Goal: Transaction & Acquisition: Download file/media

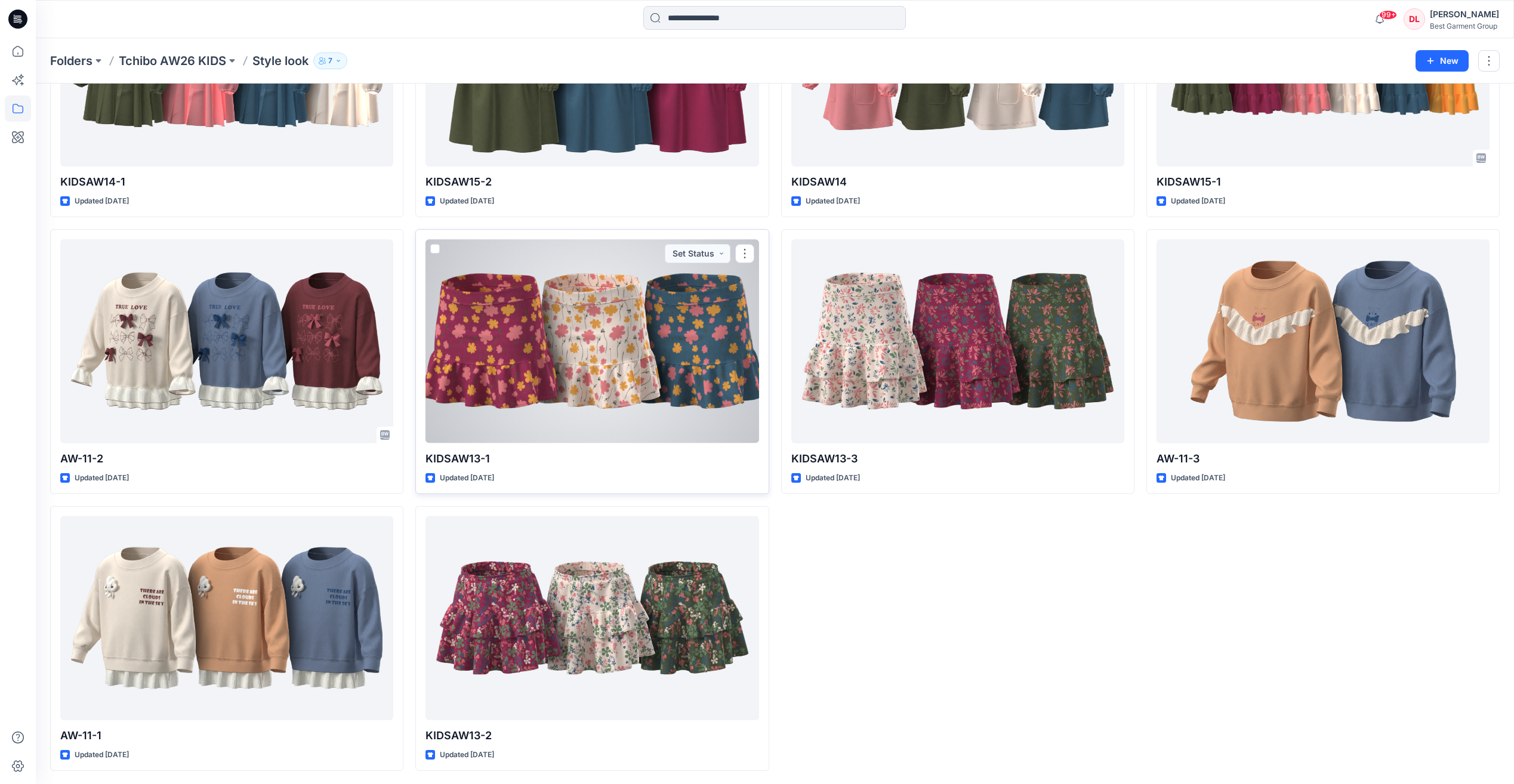
scroll to position [1843, 0]
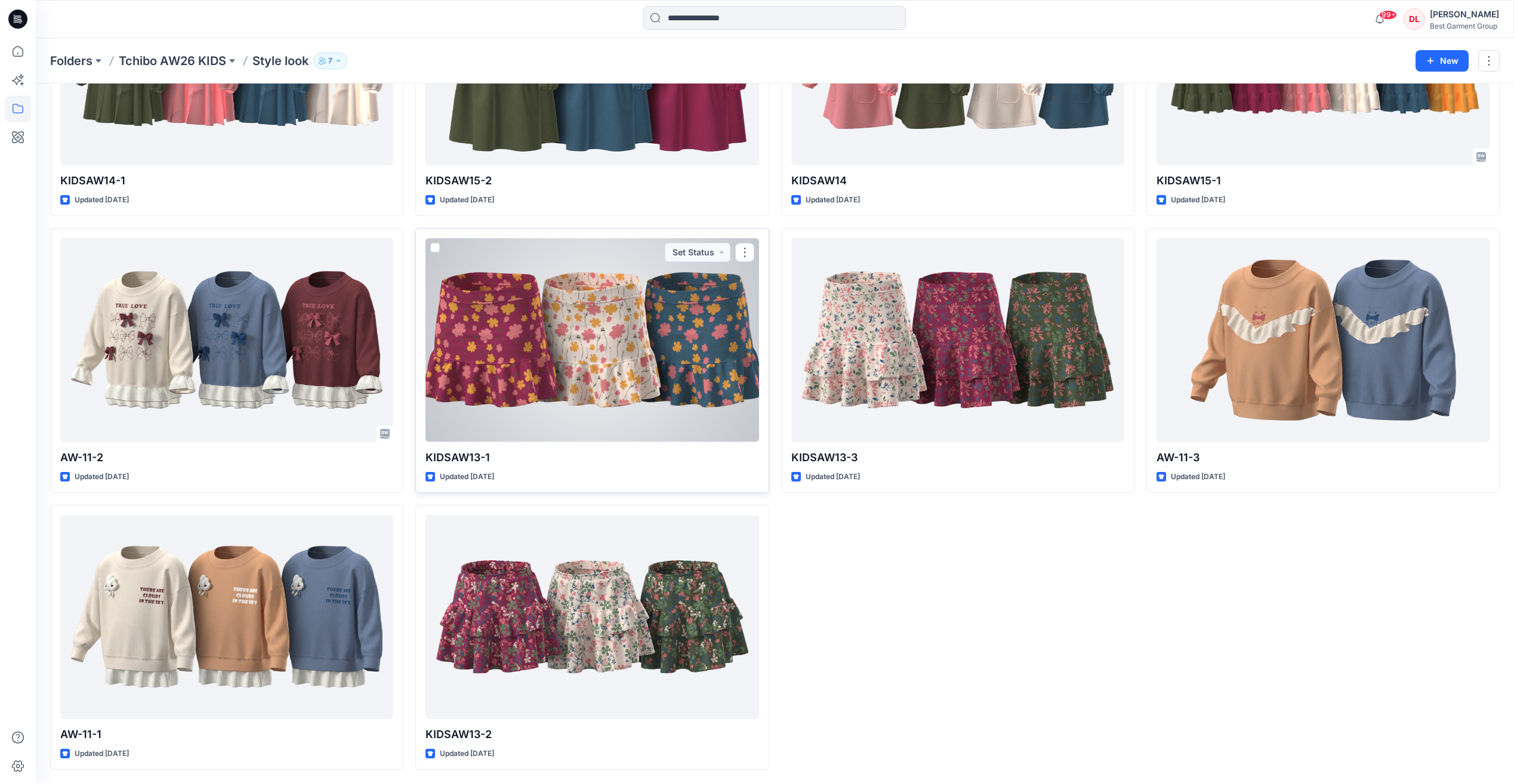
click at [663, 395] on div at bounding box center [592, 339] width 333 height 203
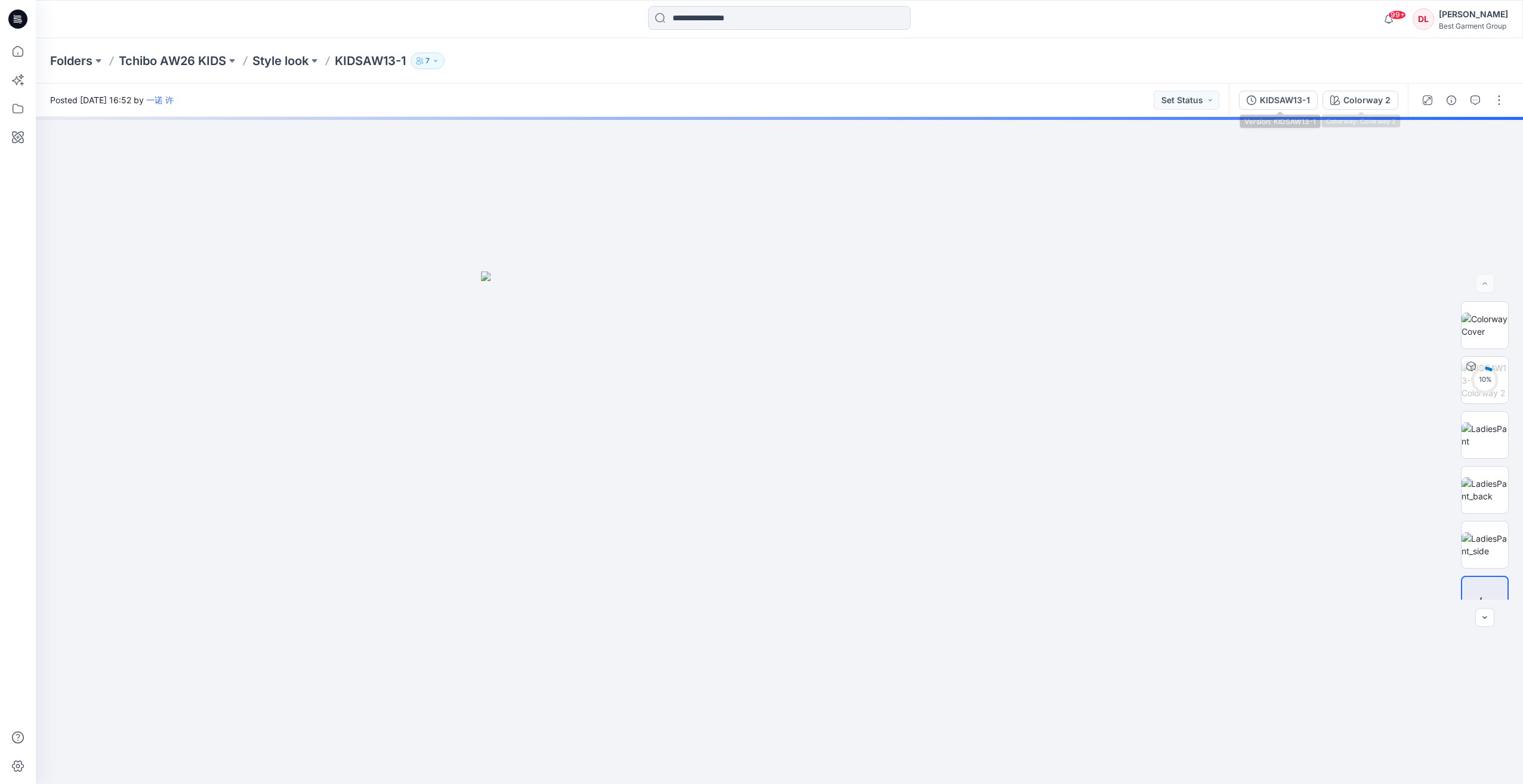
click at [1296, 99] on div "KIDSAW13-1" at bounding box center [1285, 100] width 50 height 13
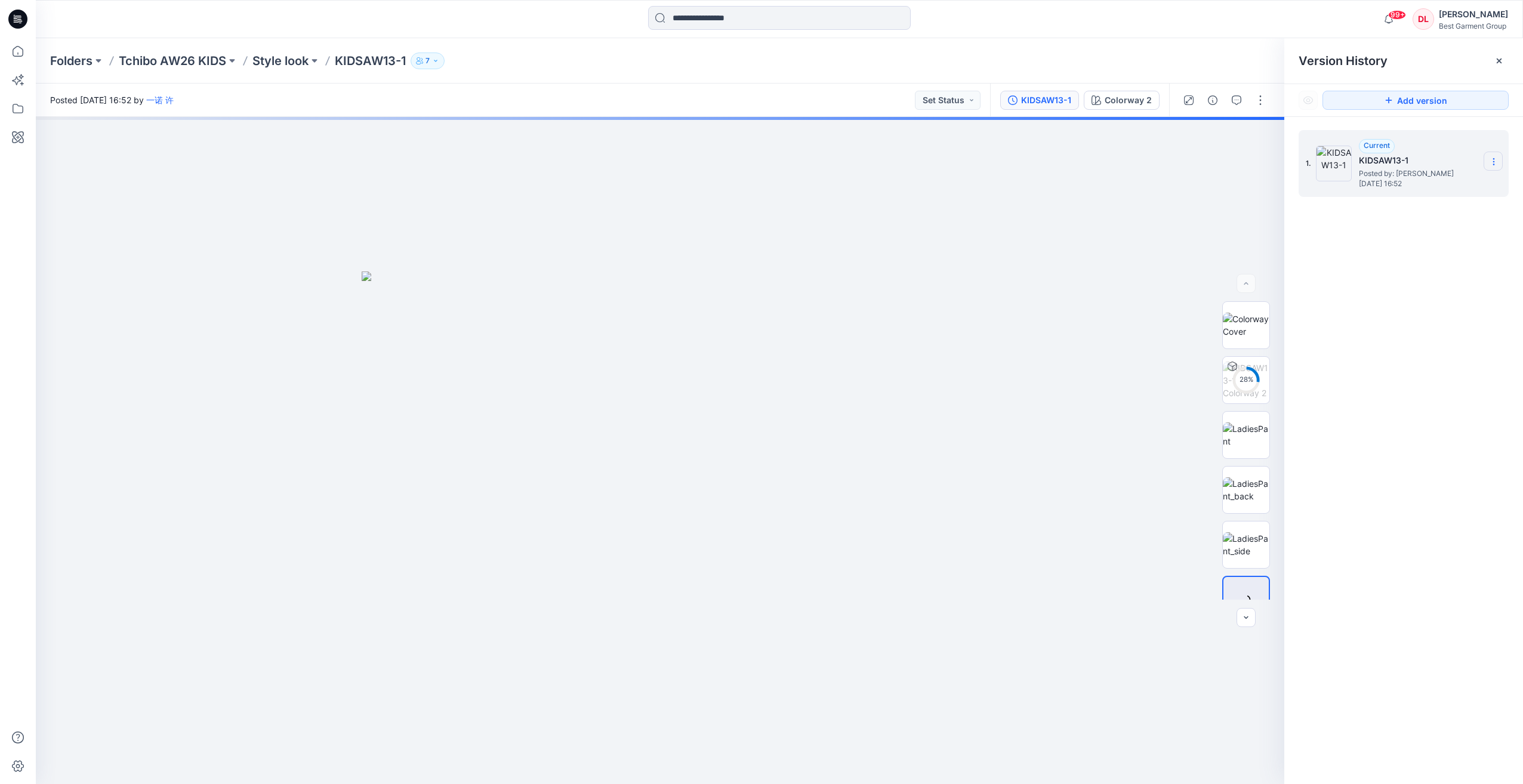
click at [1498, 160] on icon at bounding box center [1493, 161] width 10 height 10
click at [1464, 186] on div "Duplicate Version" at bounding box center [1429, 185] width 139 height 24
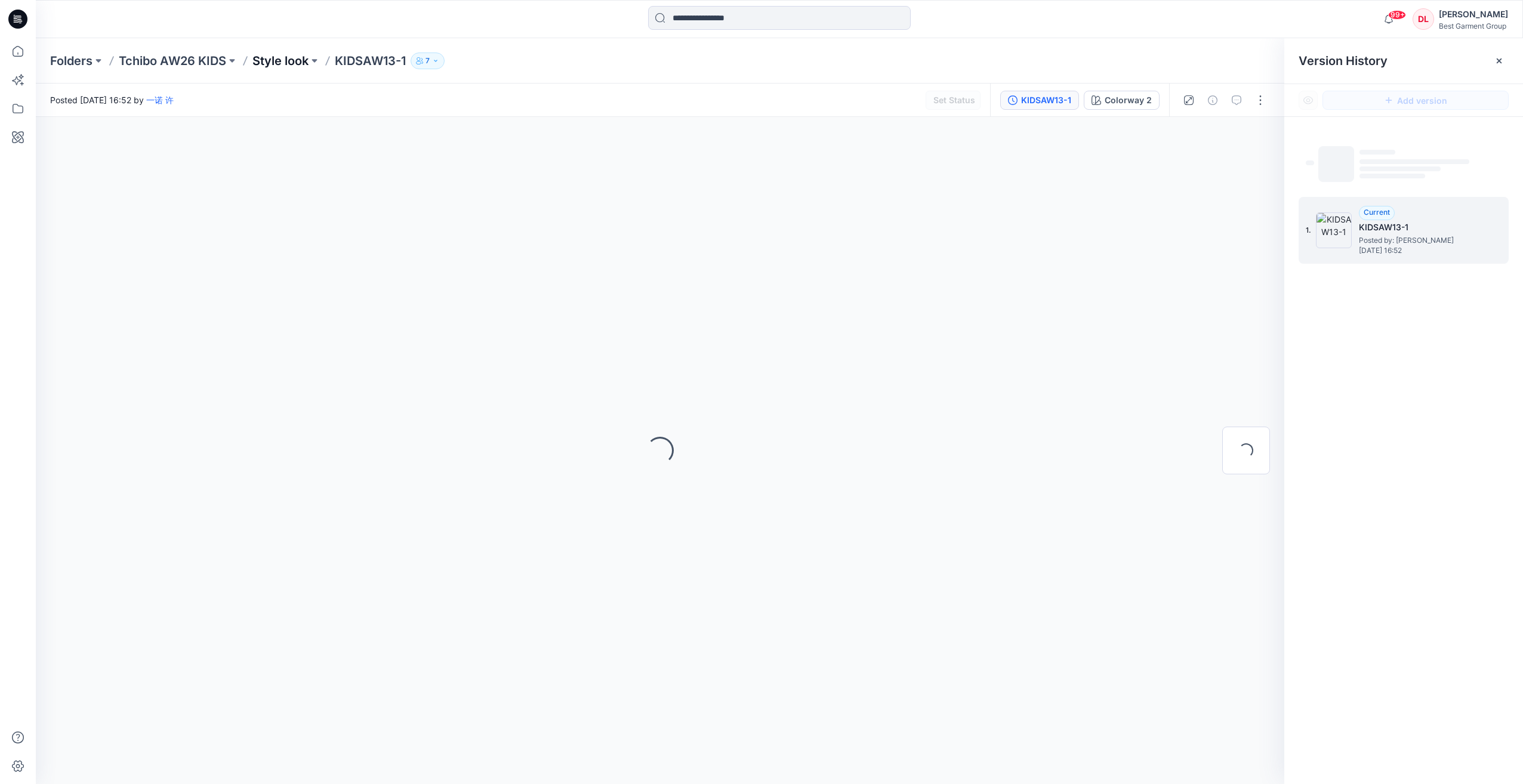
click at [296, 68] on p "Style look" at bounding box center [280, 61] width 56 height 17
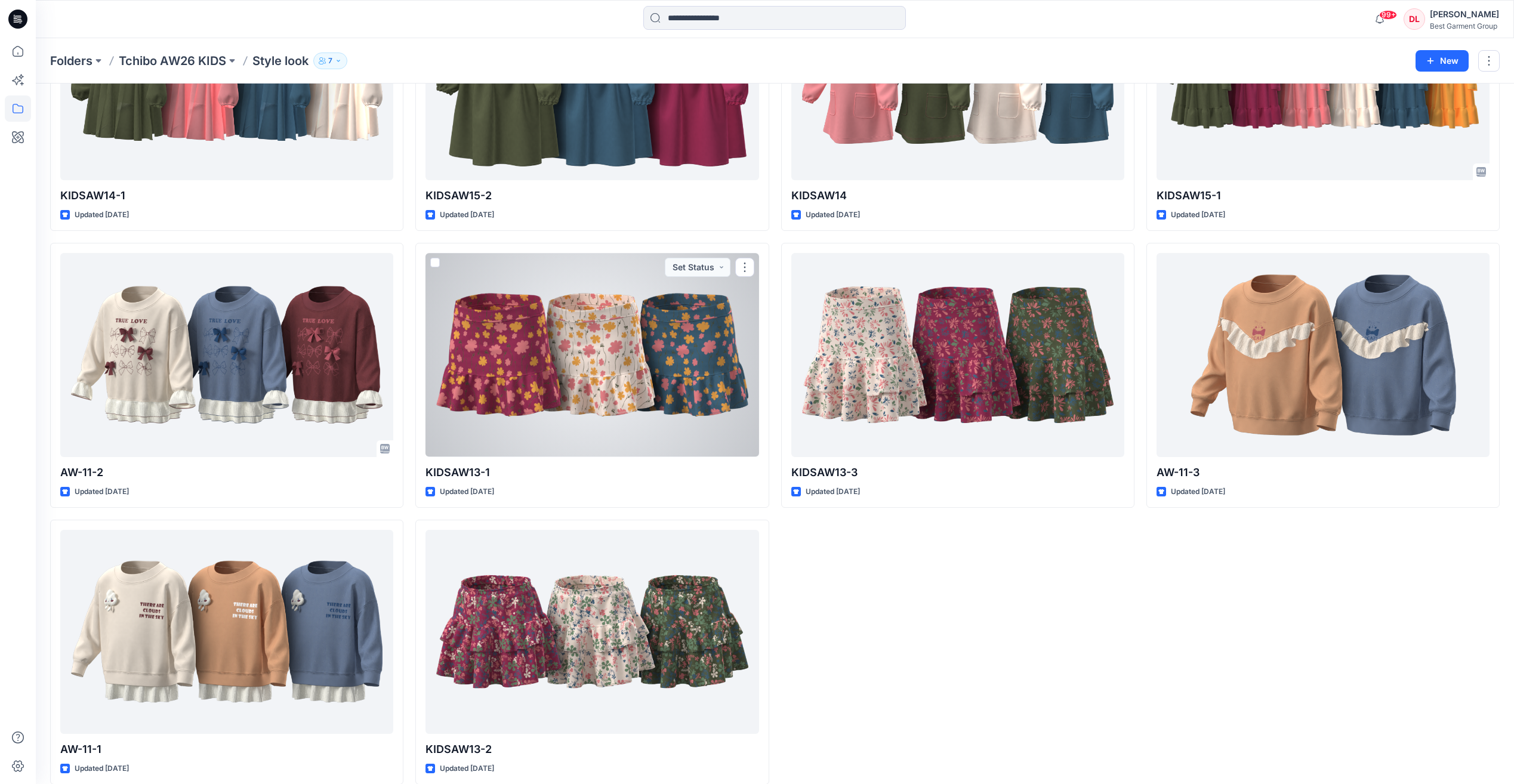
scroll to position [1843, 0]
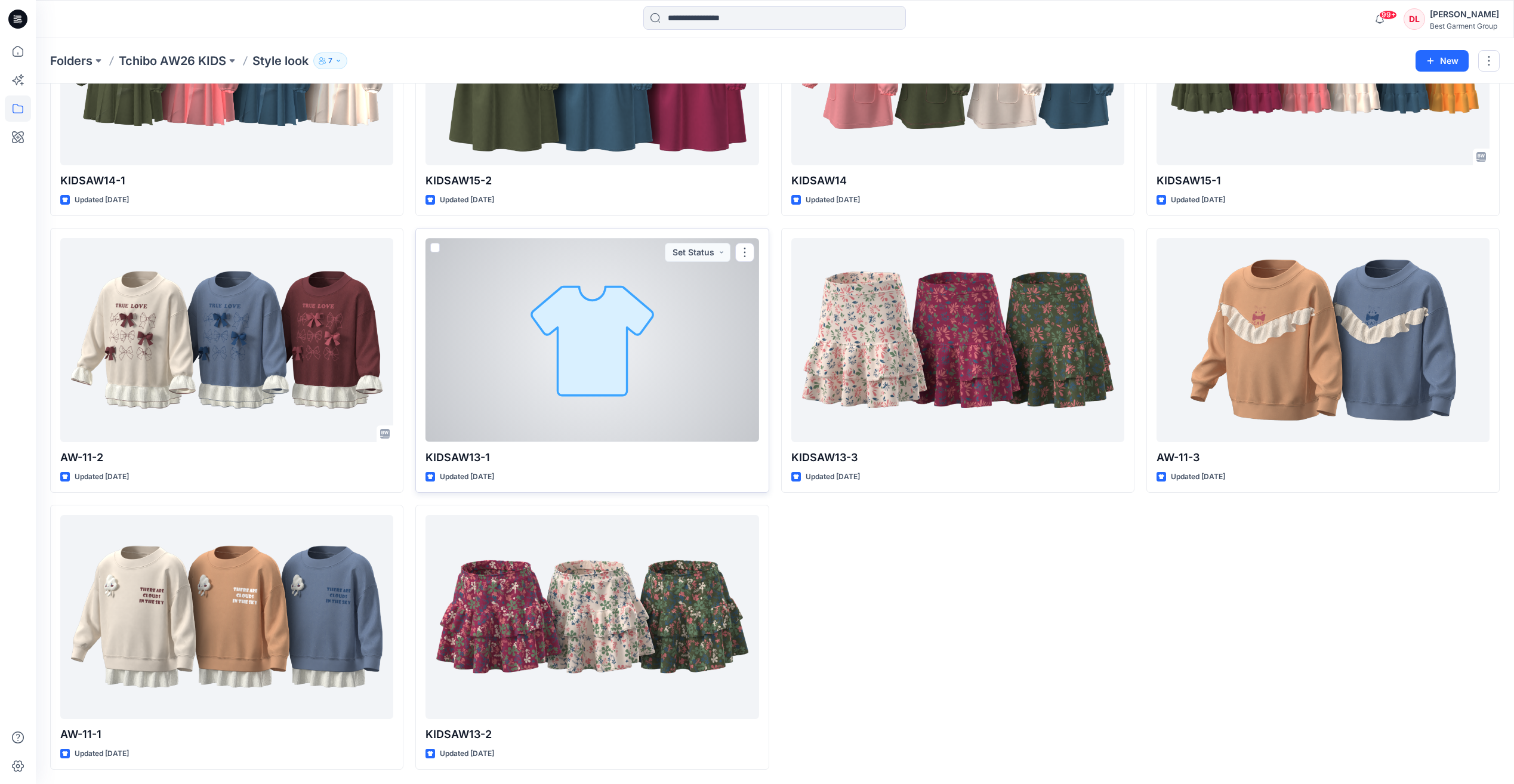
click at [554, 307] on div at bounding box center [592, 339] width 333 height 203
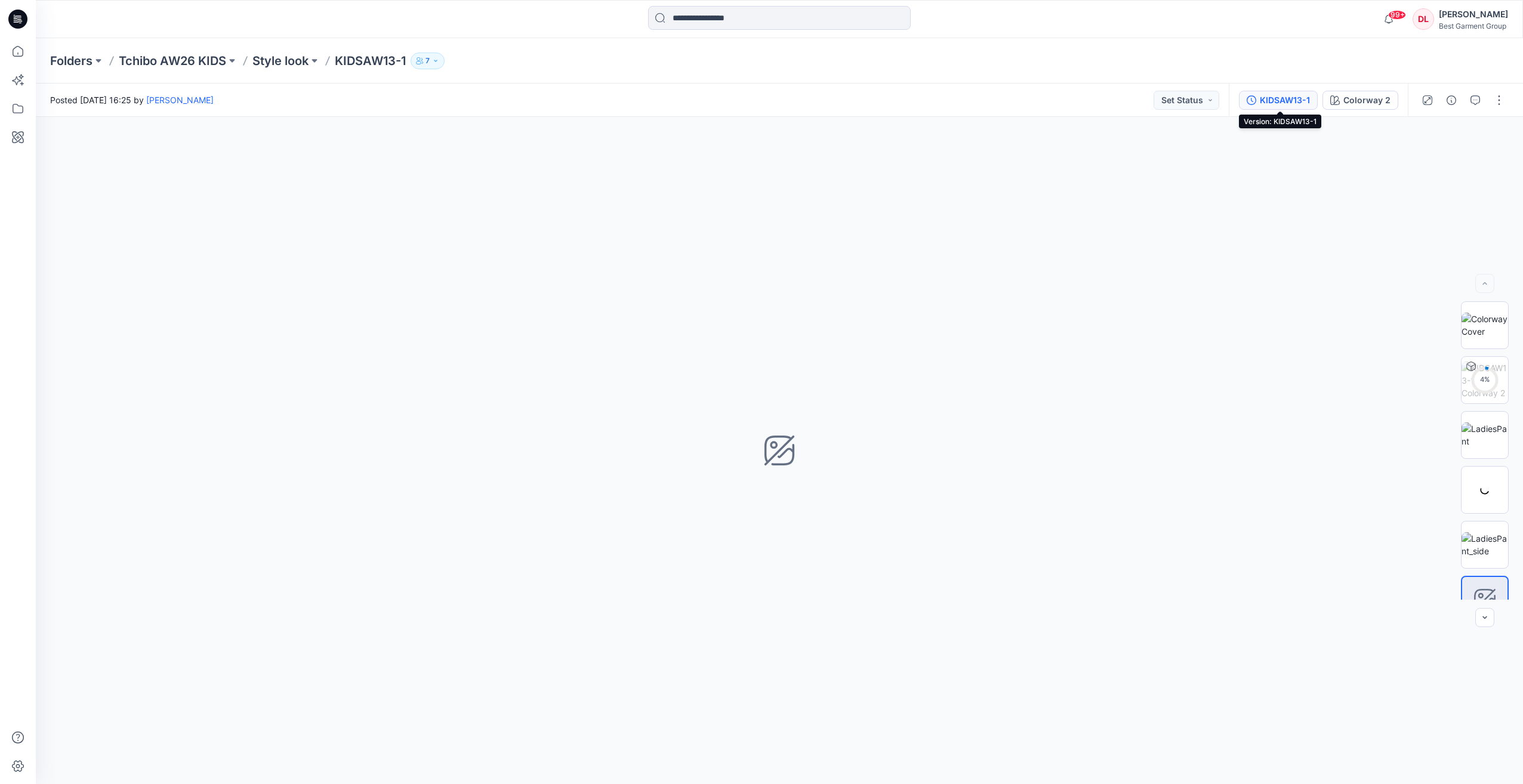
click at [1287, 103] on div "KIDSAW13-1" at bounding box center [1285, 100] width 50 height 13
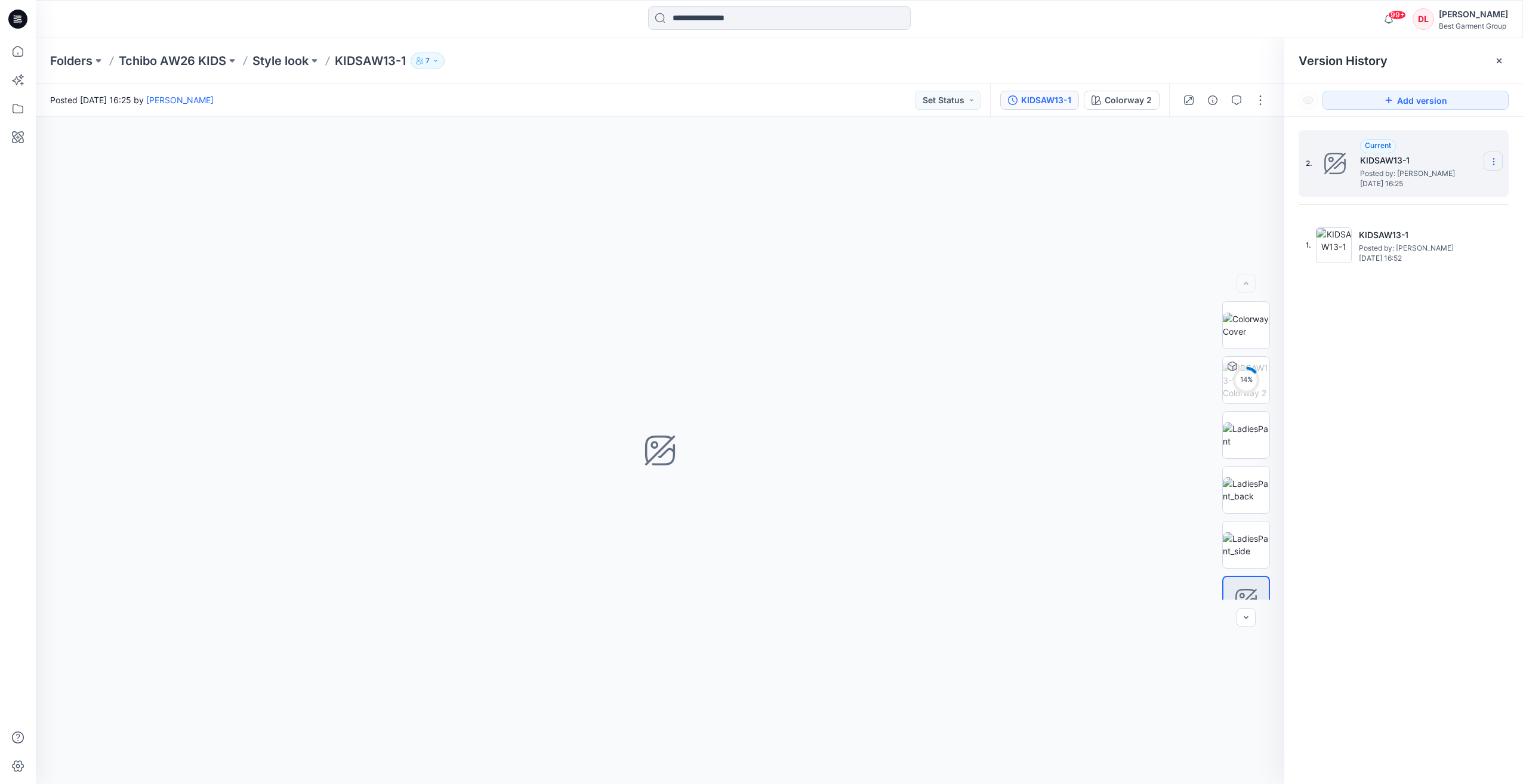
click at [1495, 161] on icon at bounding box center [1493, 161] width 10 height 10
click at [1433, 232] on span "Delete Version" at bounding box center [1410, 238] width 55 height 14
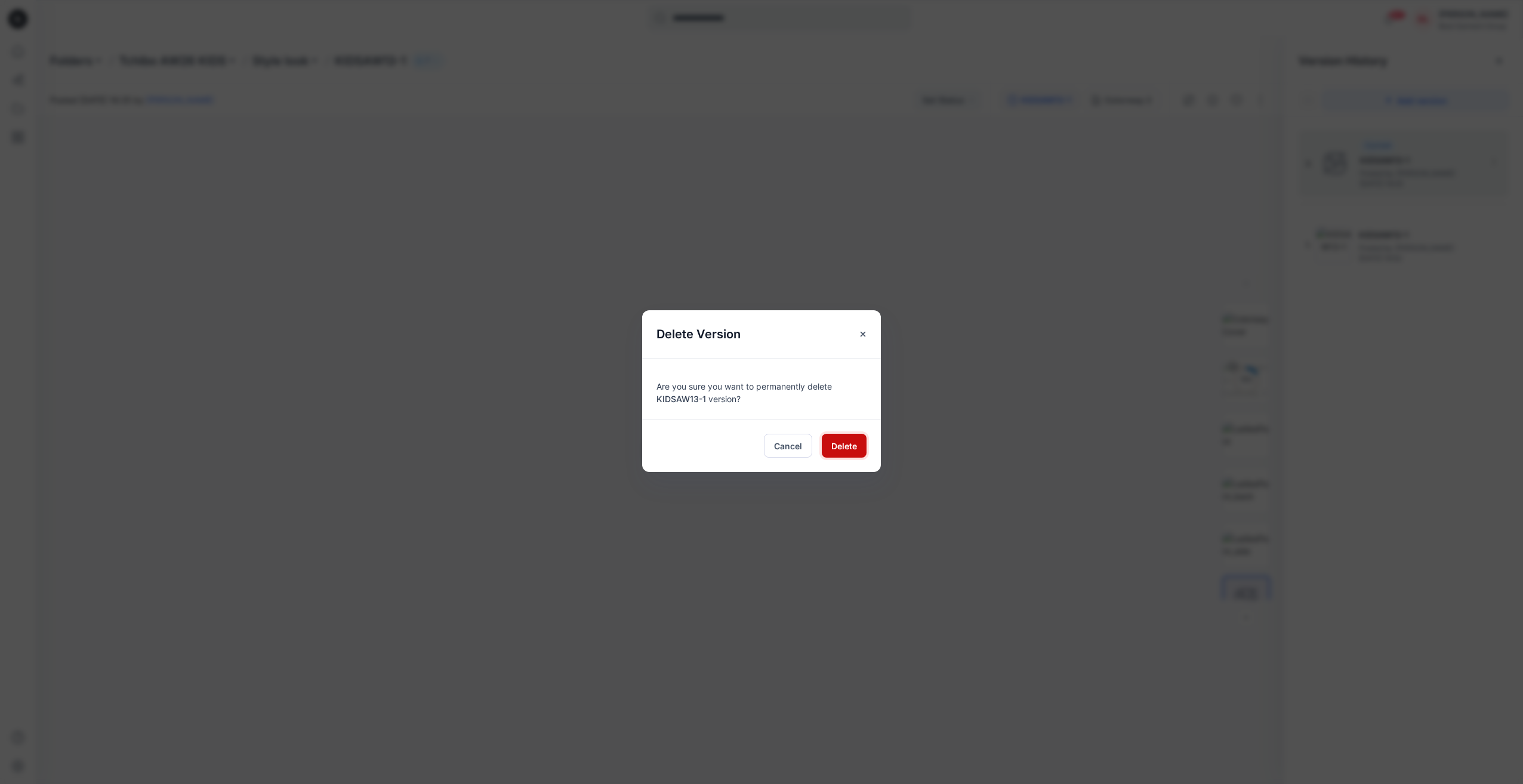
click at [859, 443] on button "Delete" at bounding box center [844, 445] width 45 height 24
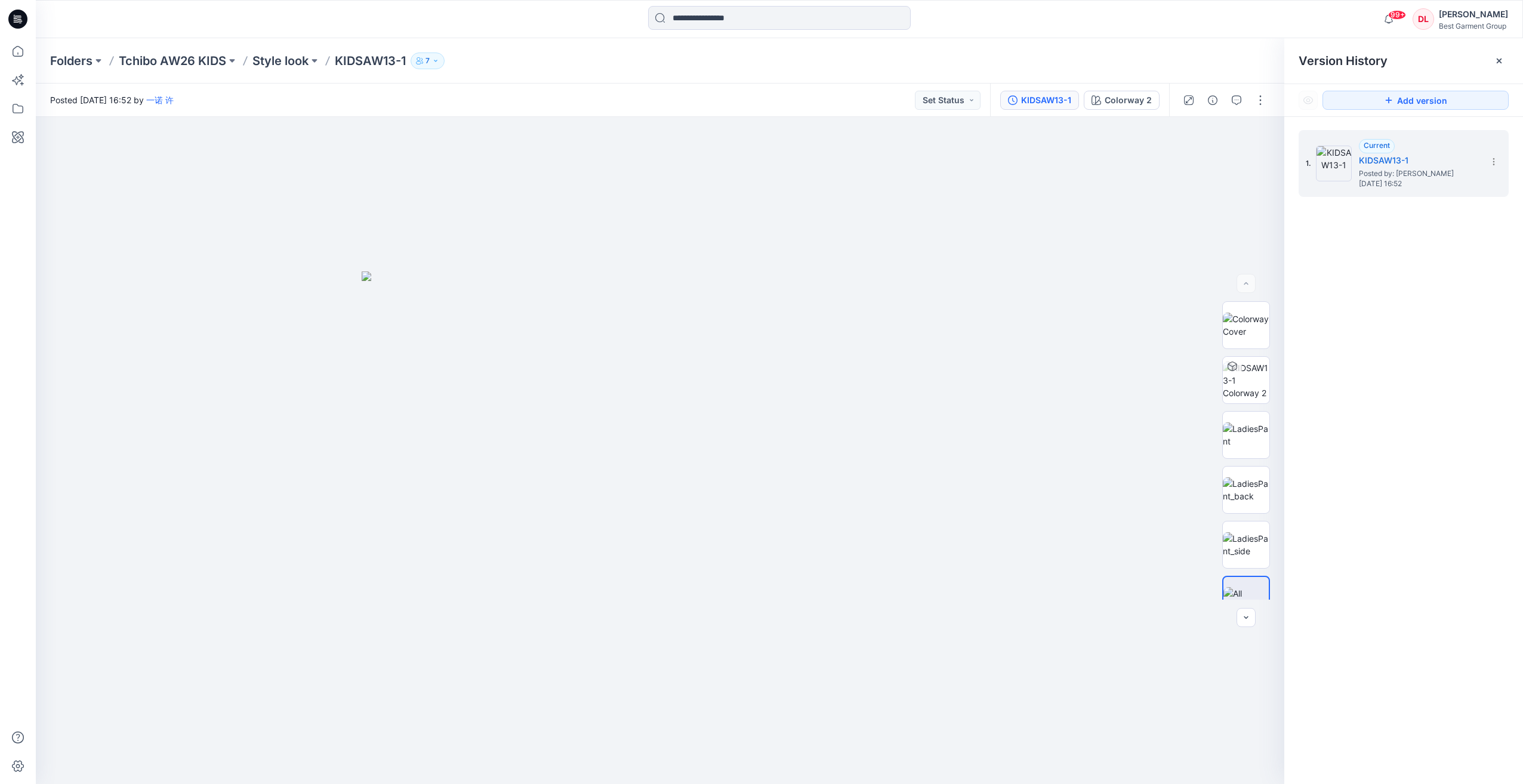
click at [290, 73] on div "Folders Tchibo AW26 KIDS Style look KIDSAW13-1 7" at bounding box center [779, 61] width 1487 height 46
click at [283, 59] on p "Style look" at bounding box center [280, 61] width 56 height 17
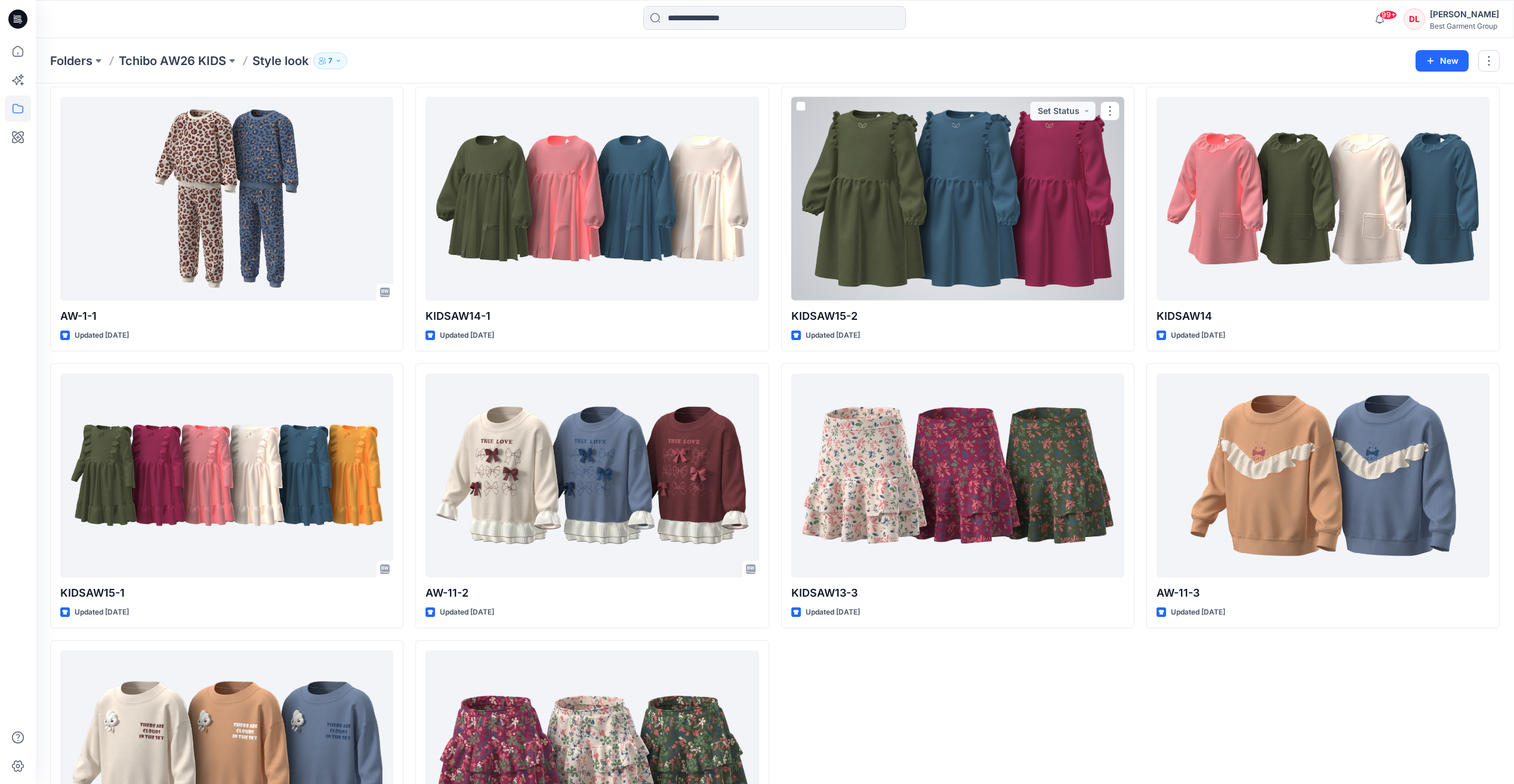
scroll to position [1664, 0]
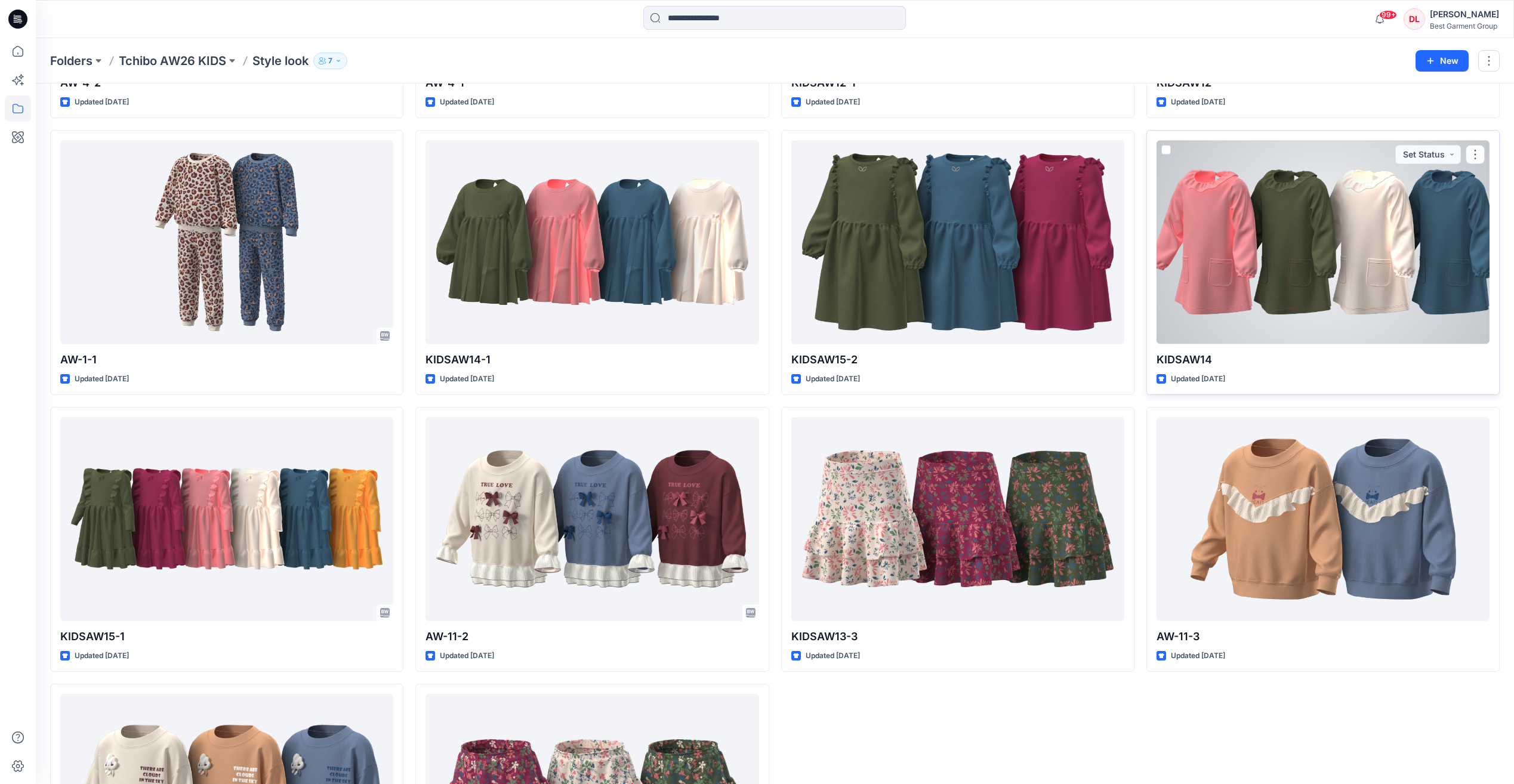
click at [1362, 240] on div at bounding box center [1322, 242] width 333 height 203
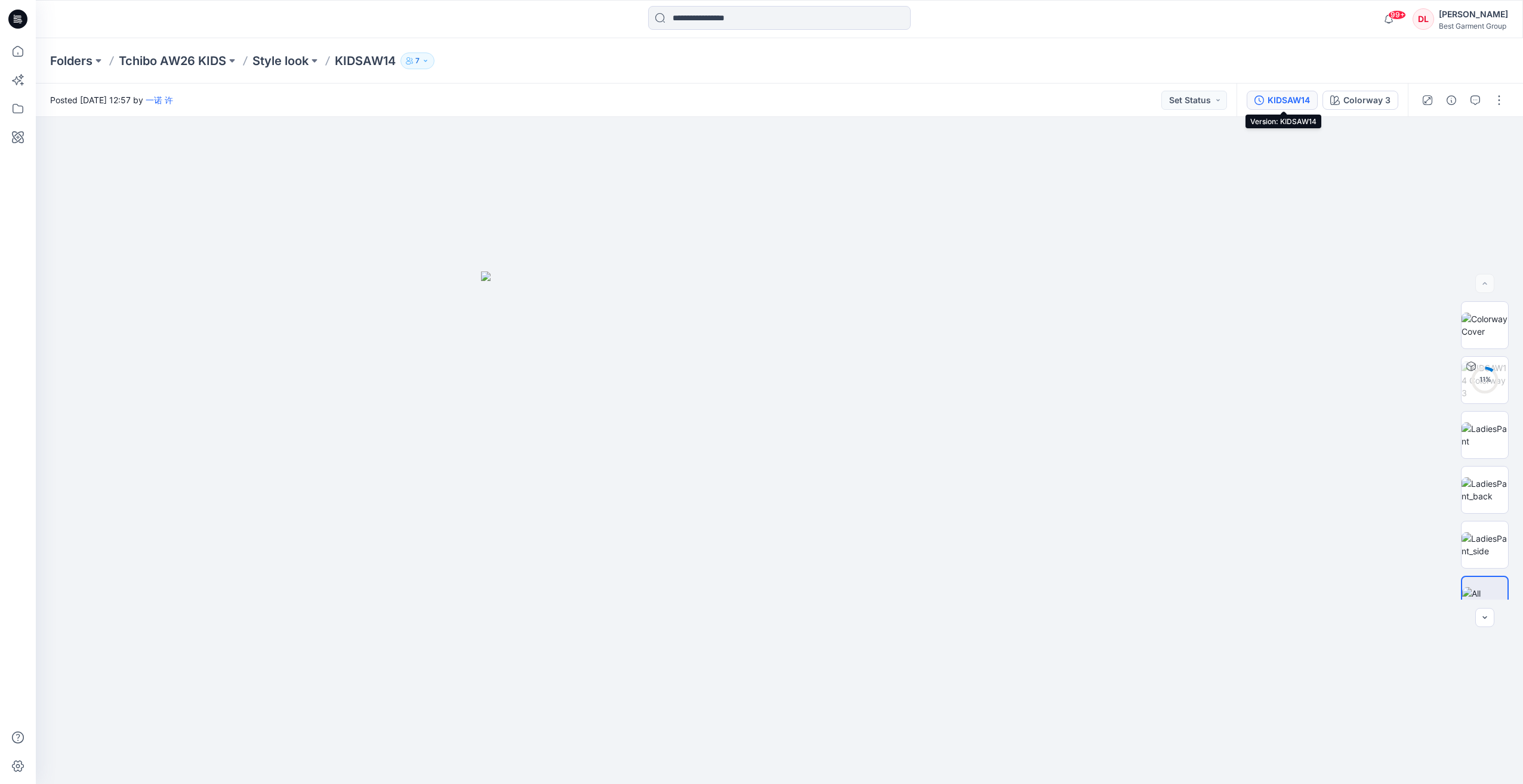
click at [1301, 106] on div "KIDSAW14" at bounding box center [1288, 100] width 42 height 13
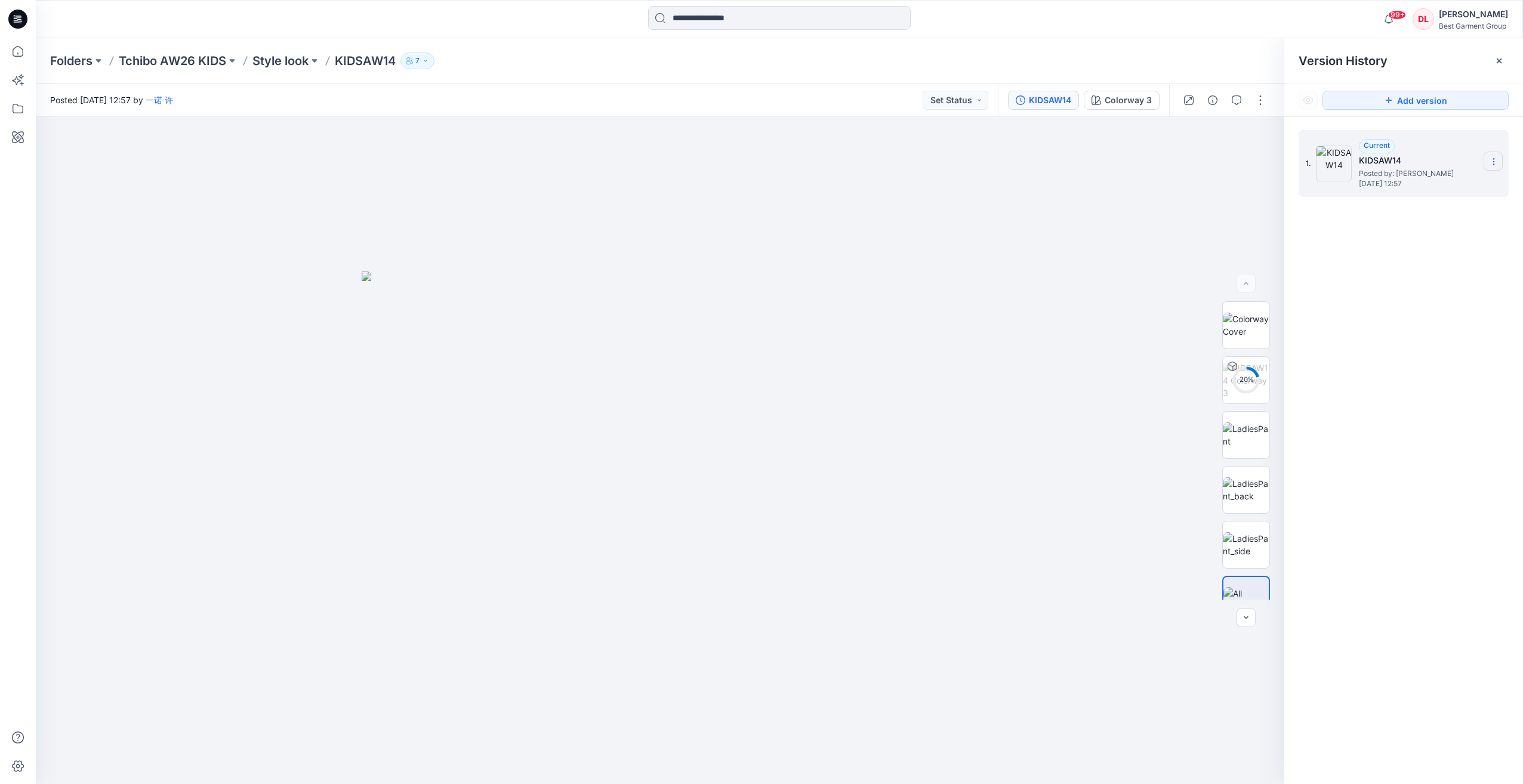
click at [1490, 163] on icon at bounding box center [1493, 161] width 10 height 10
click at [284, 61] on p "Style look" at bounding box center [280, 61] width 56 height 17
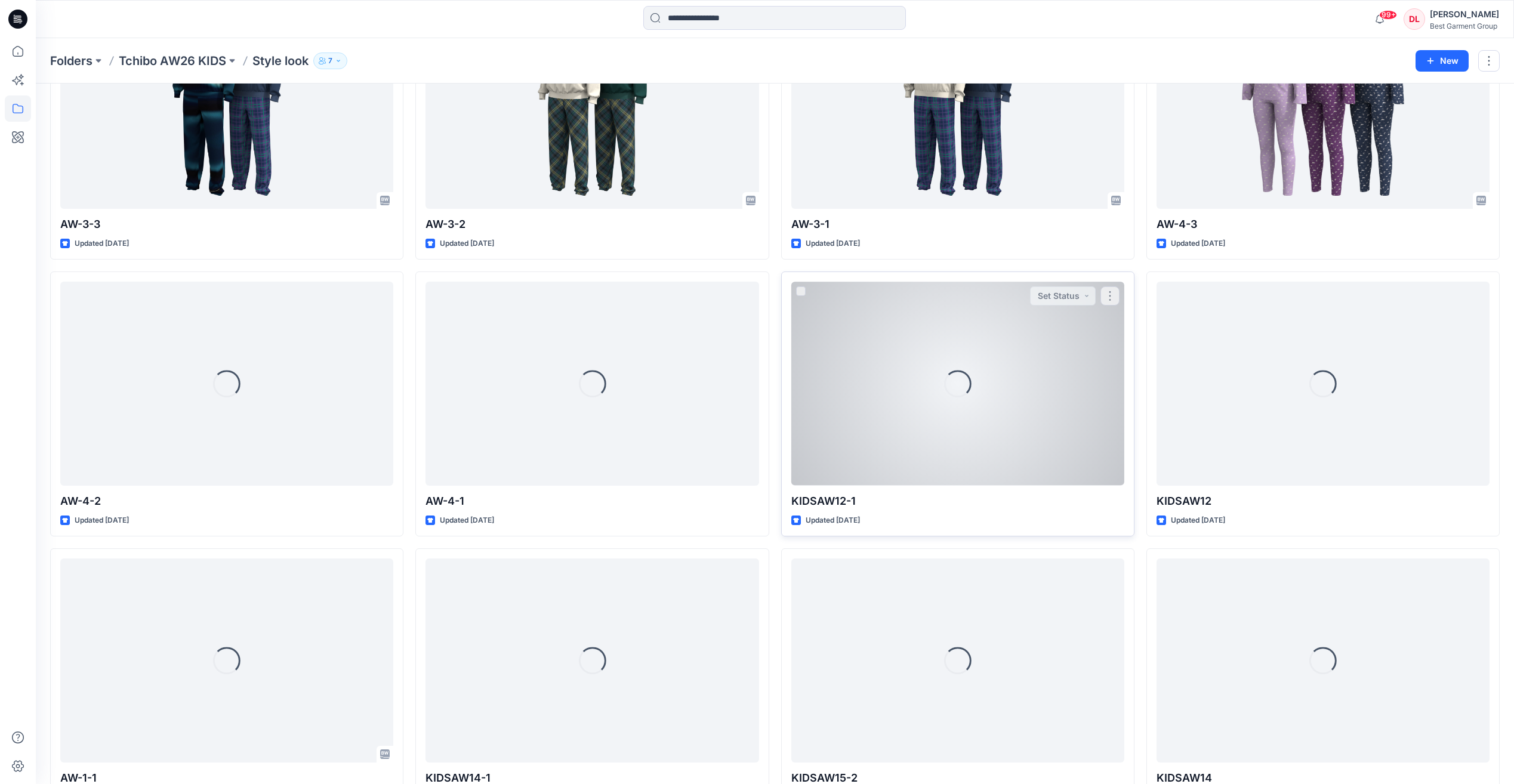
scroll to position [1253, 0]
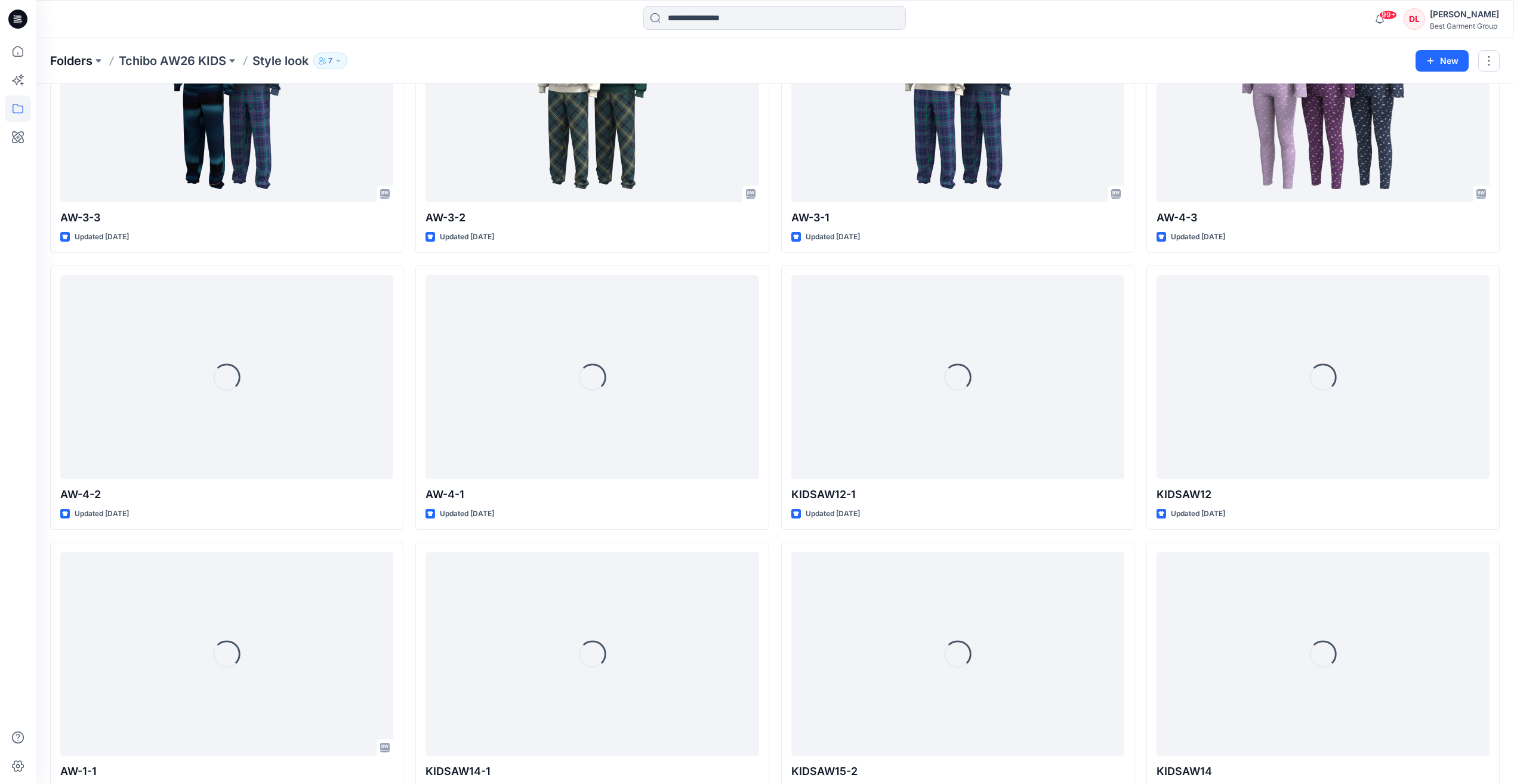
click at [73, 64] on p "Folders" at bounding box center [71, 61] width 42 height 17
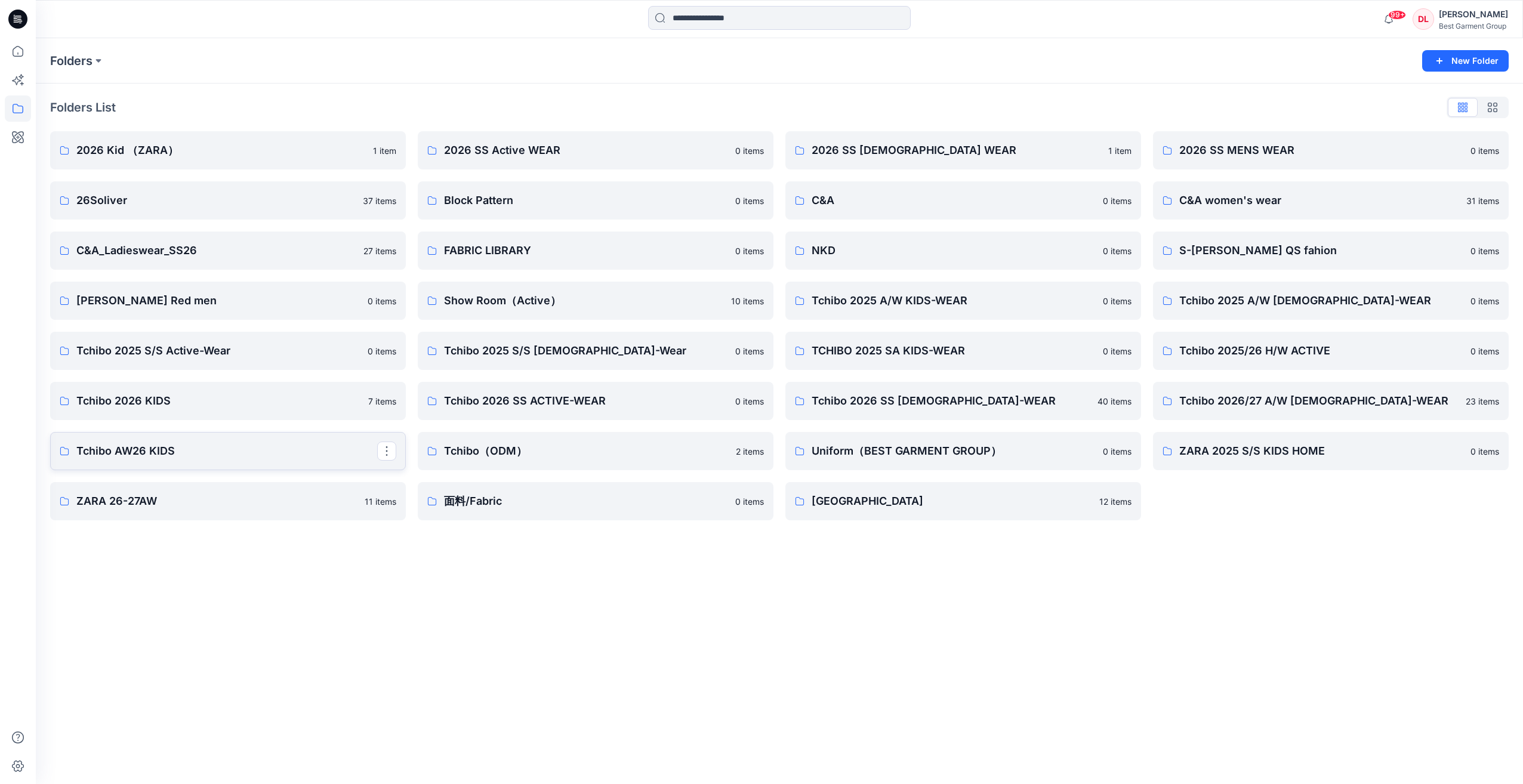
click at [220, 451] on p "Tchibo AW26 KIDS" at bounding box center [227, 451] width 301 height 17
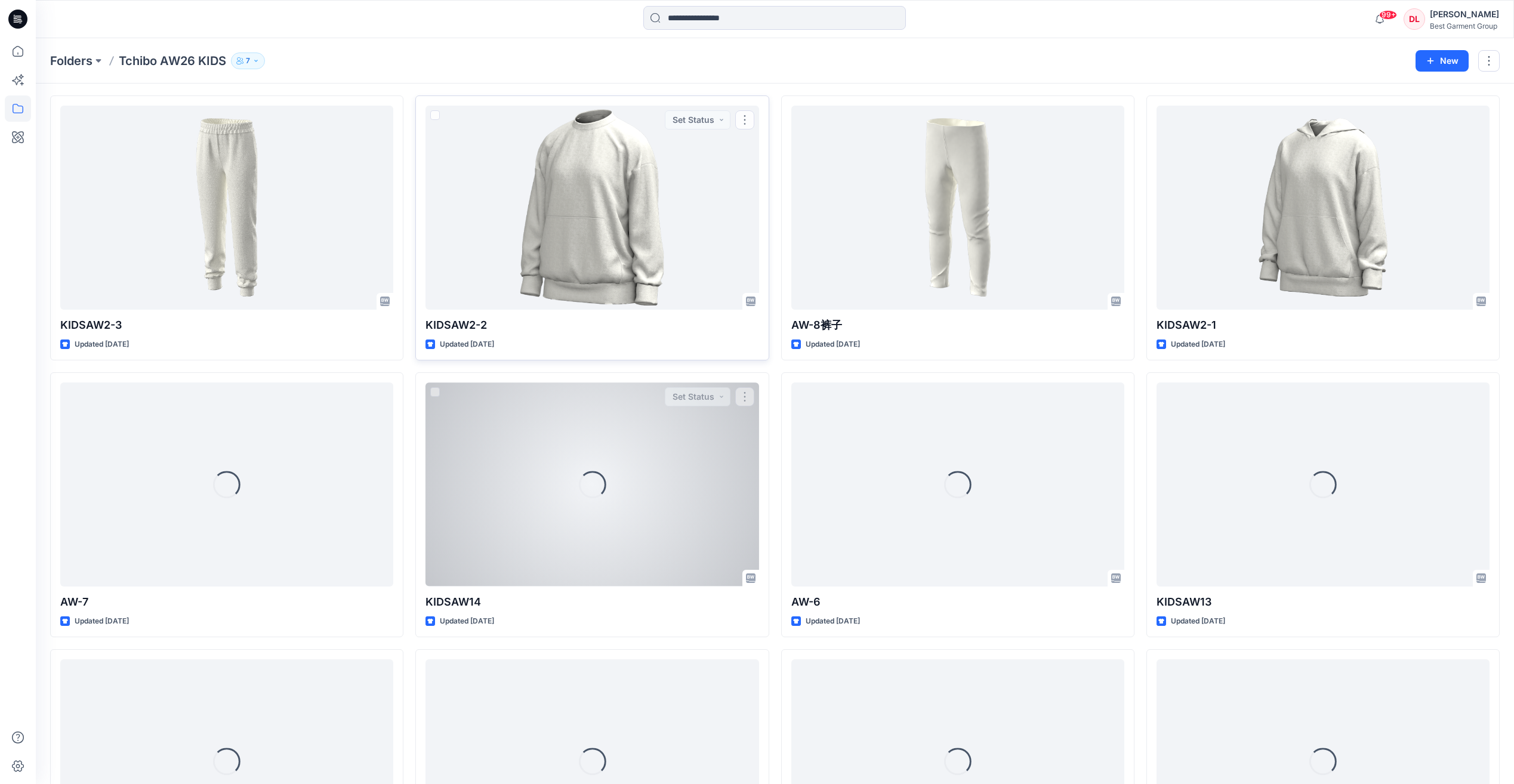
scroll to position [1140, 0]
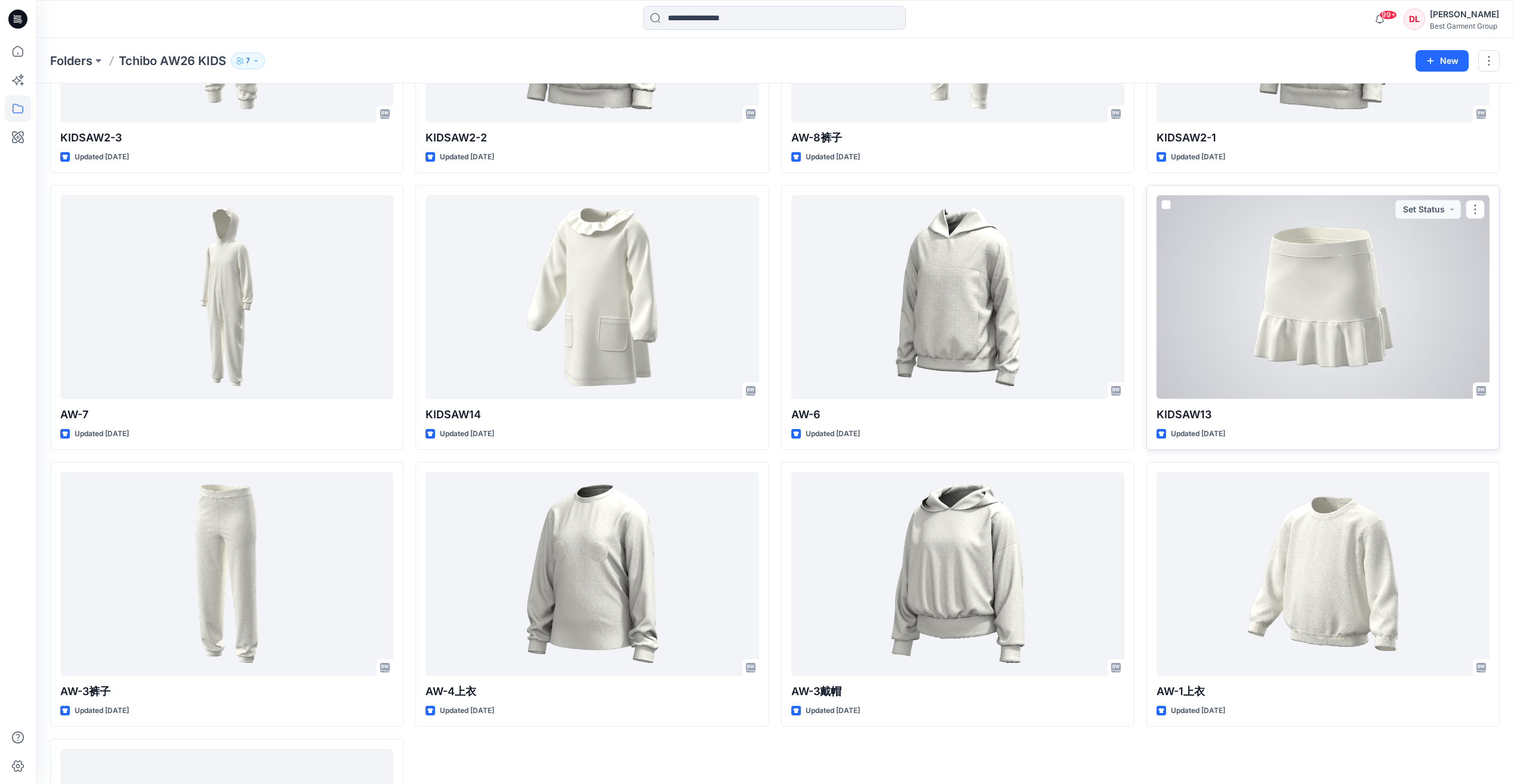
click at [1332, 312] on div at bounding box center [1322, 297] width 333 height 203
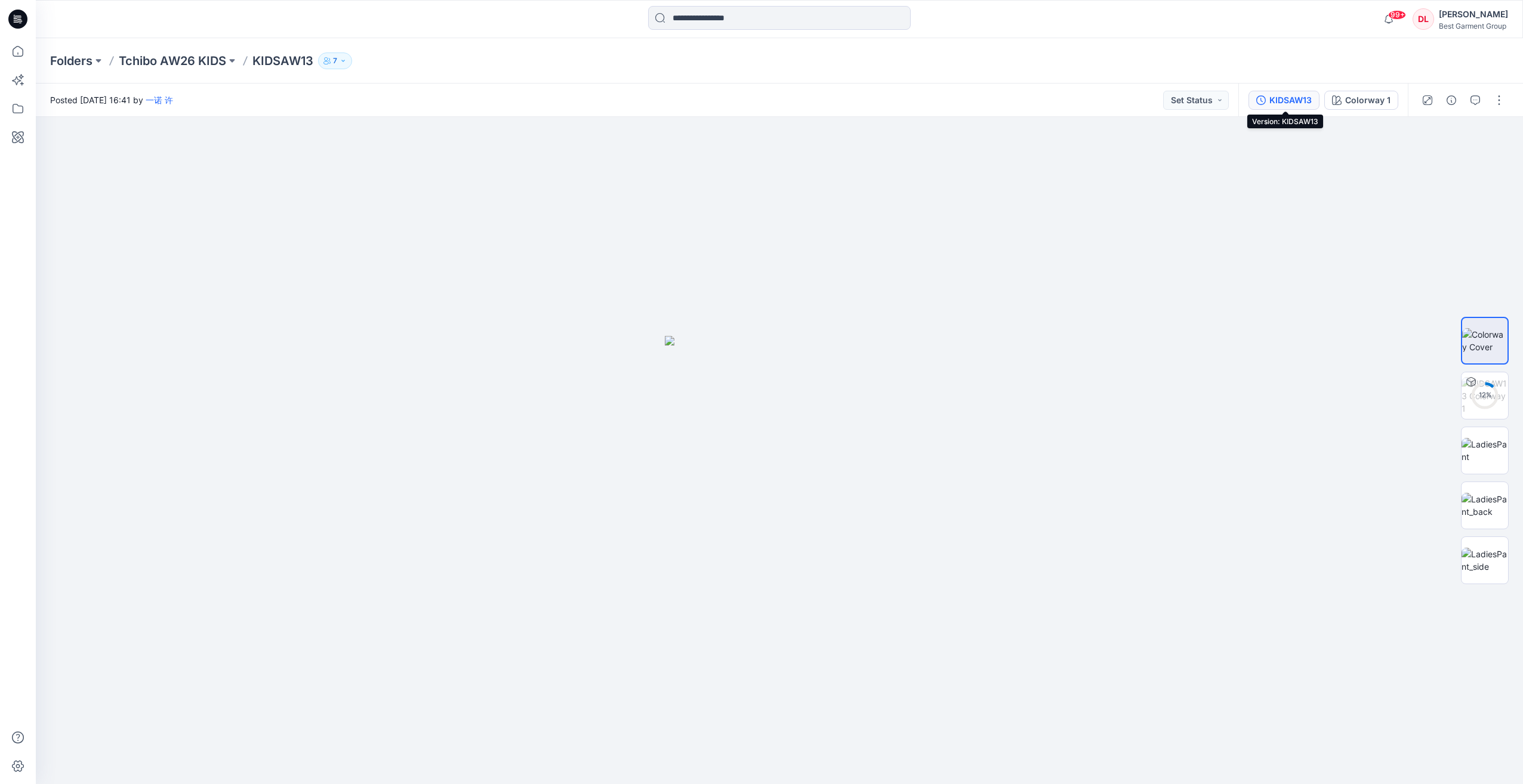
click at [1302, 104] on div "KIDSAW13" at bounding box center [1290, 100] width 42 height 13
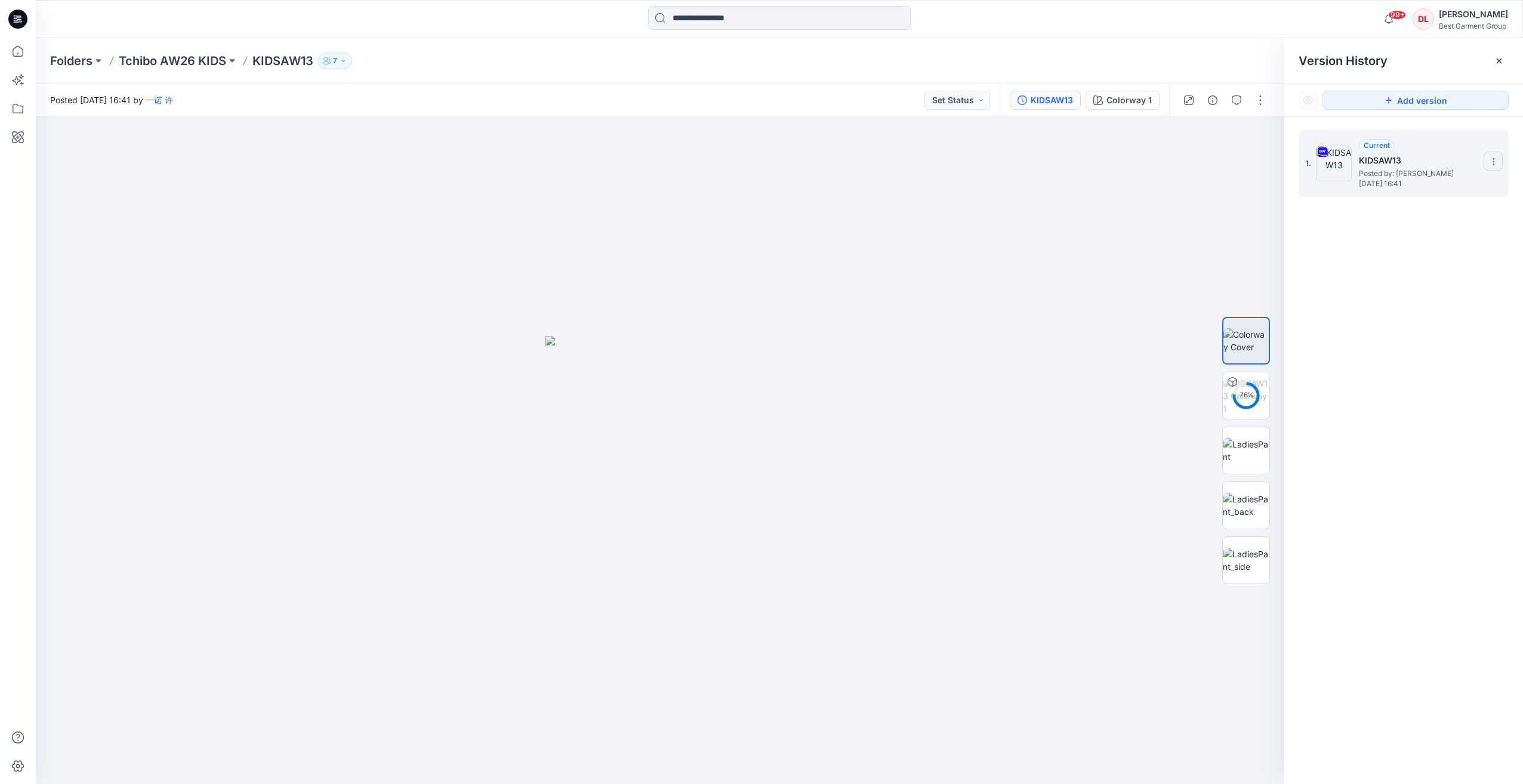
click at [1495, 160] on icon at bounding box center [1493, 161] width 10 height 10
click at [1460, 184] on span "Download Source BW File" at bounding box center [1432, 185] width 100 height 14
click at [201, 63] on p "Tchibo AW26 KIDS" at bounding box center [172, 61] width 107 height 17
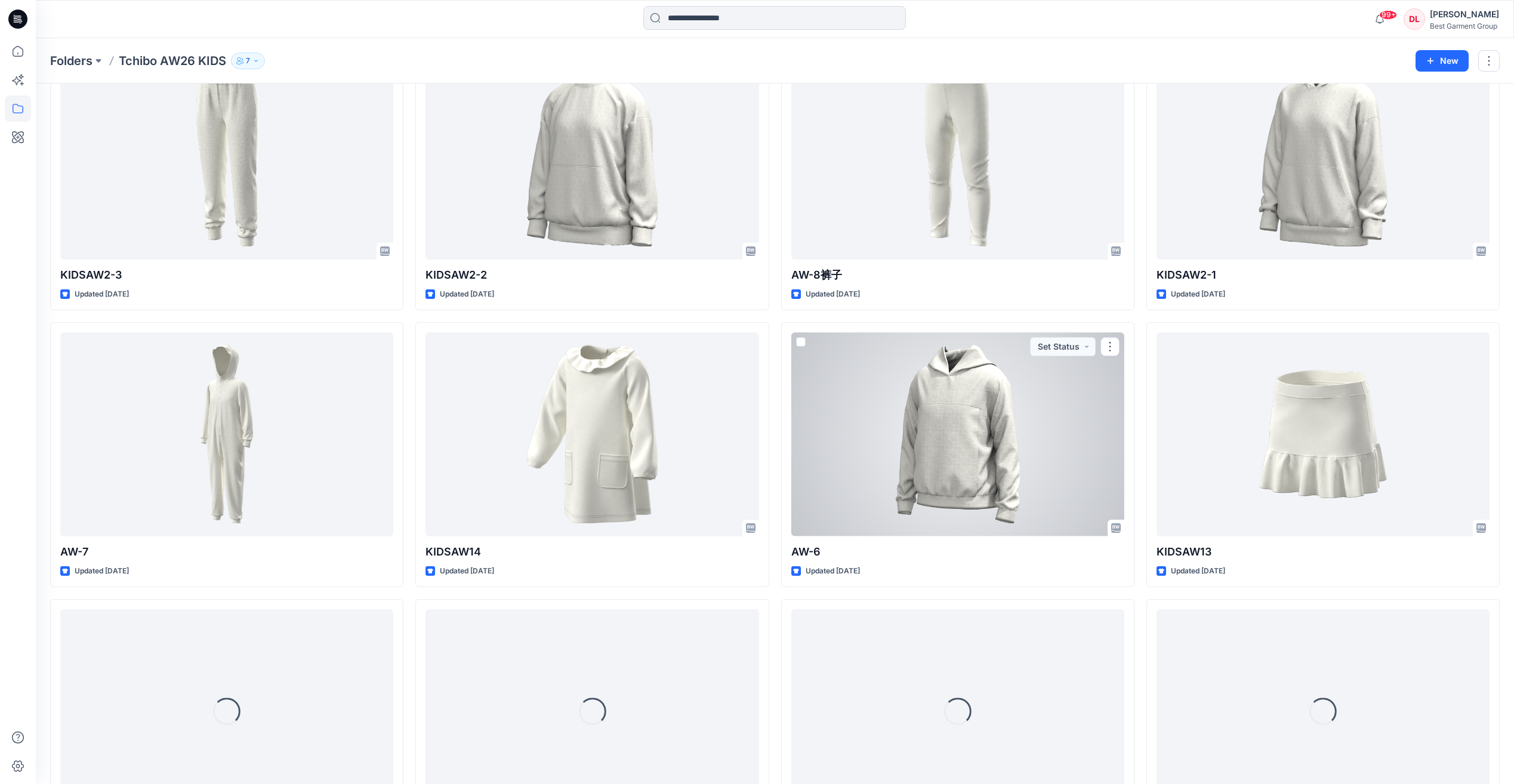
scroll to position [1014, 0]
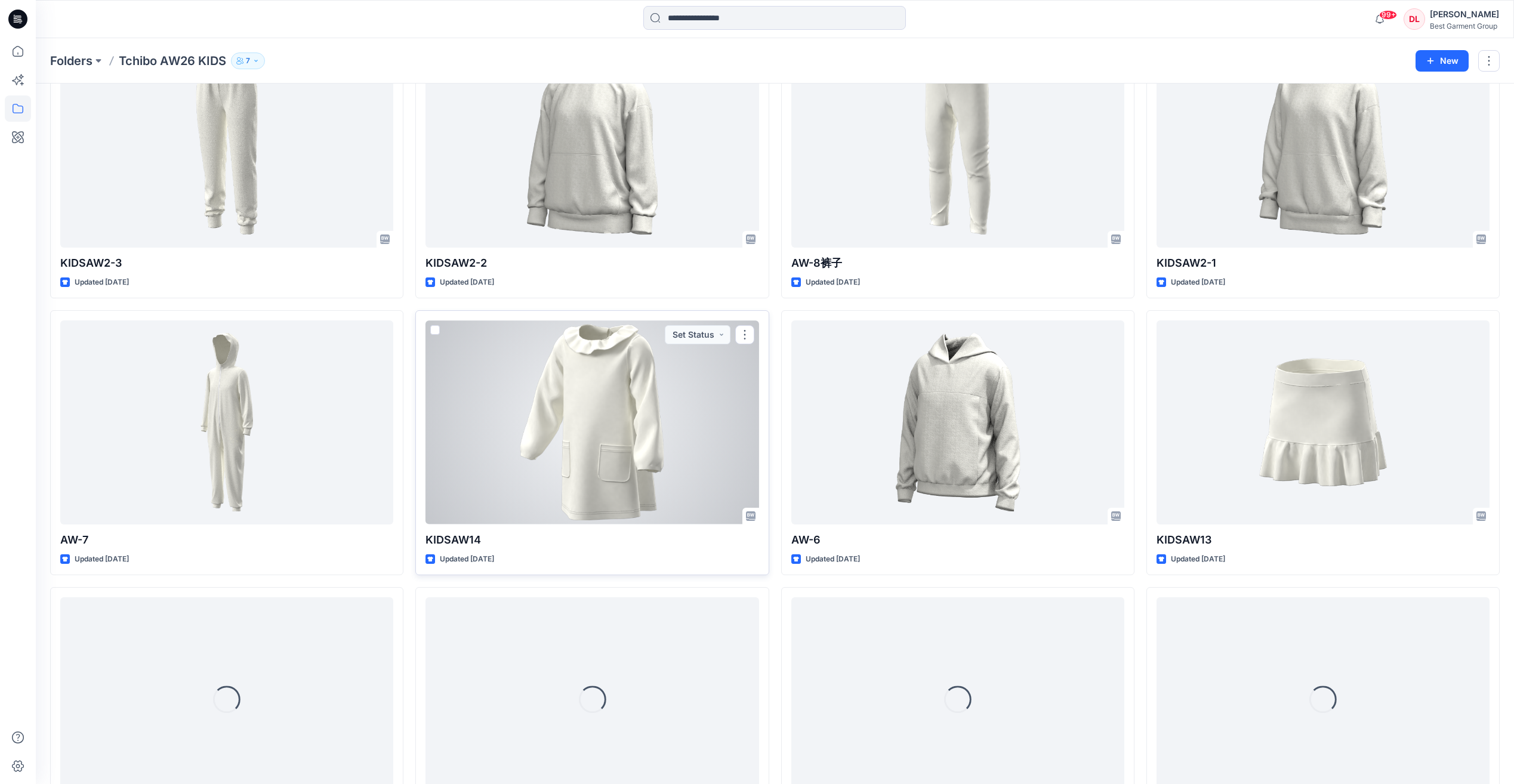
click at [621, 468] on div at bounding box center [592, 422] width 333 height 203
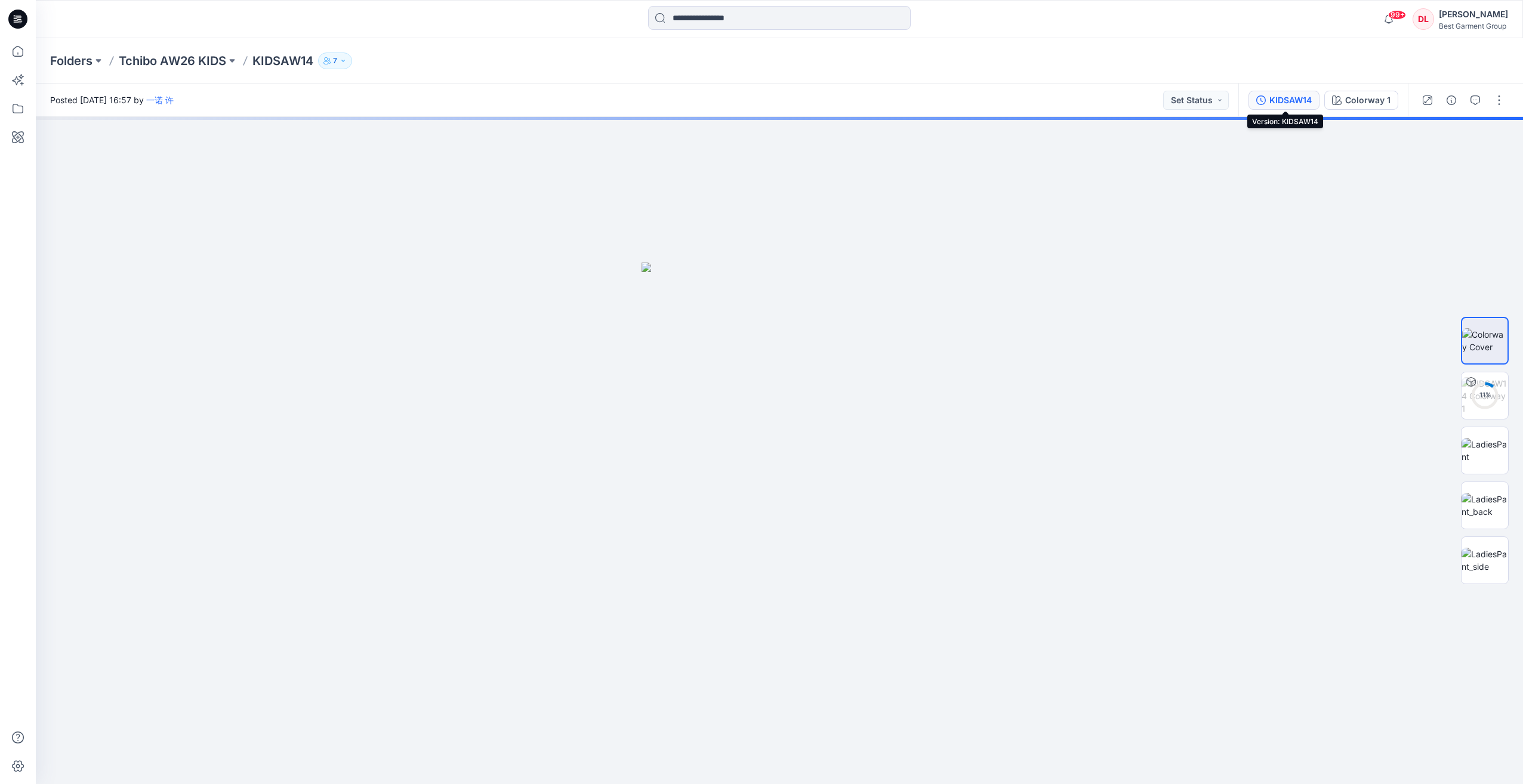
click at [1289, 99] on div "KIDSAW14" at bounding box center [1290, 100] width 42 height 13
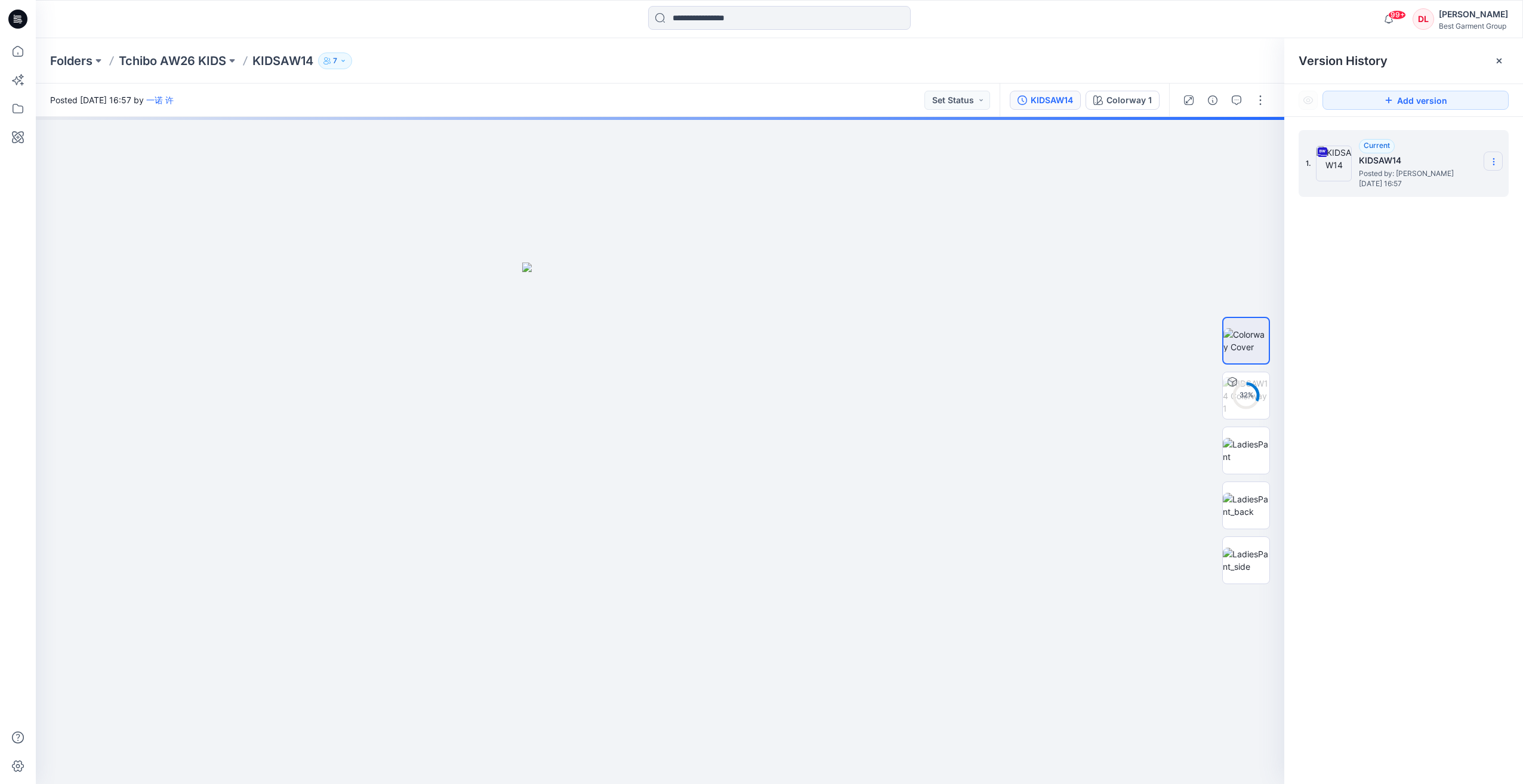
click at [1492, 162] on icon at bounding box center [1493, 161] width 10 height 10
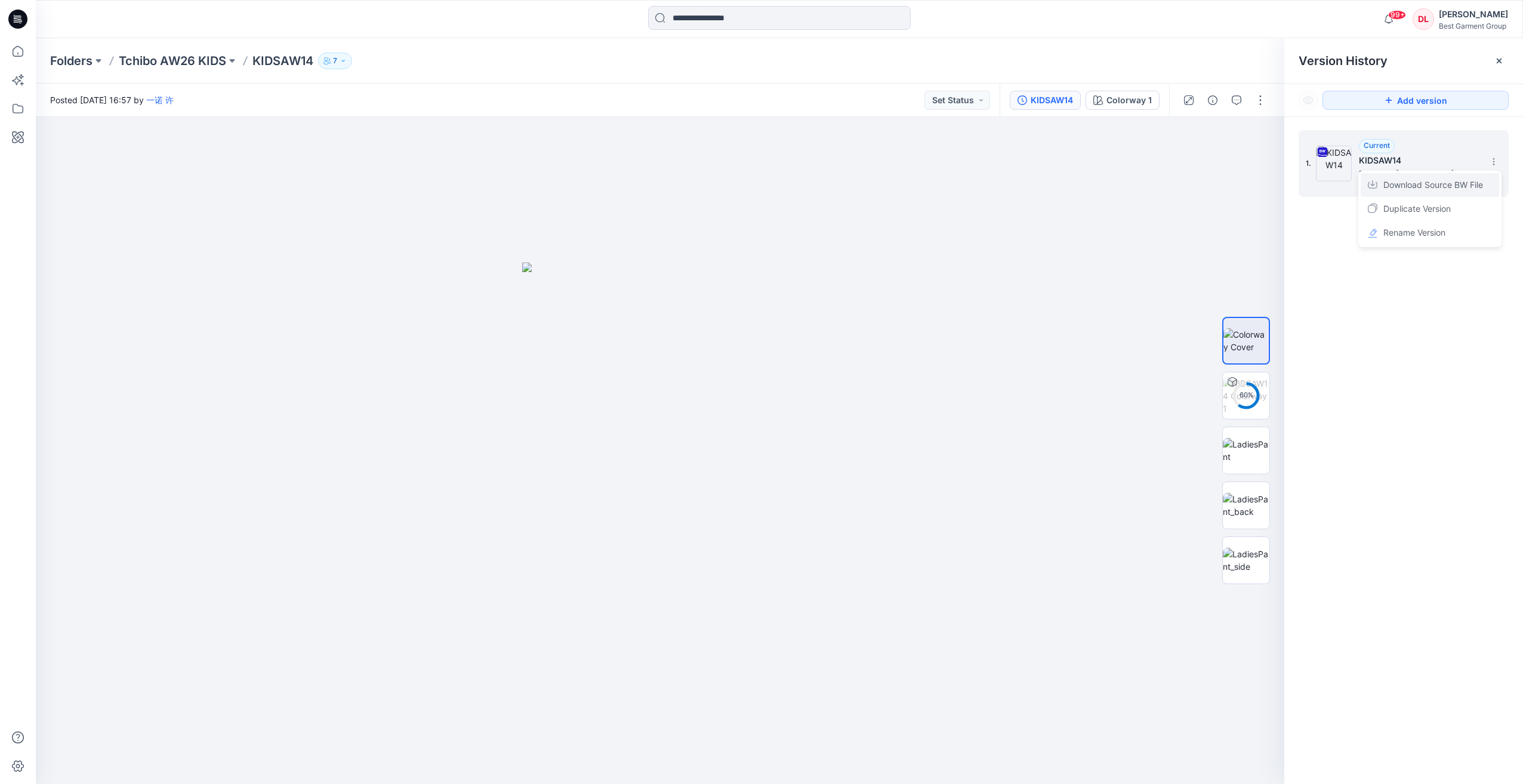
click at [1467, 182] on span "Download Source BW File" at bounding box center [1432, 185] width 100 height 14
click at [184, 59] on p "Tchibo AW26 KIDS" at bounding box center [172, 61] width 107 height 17
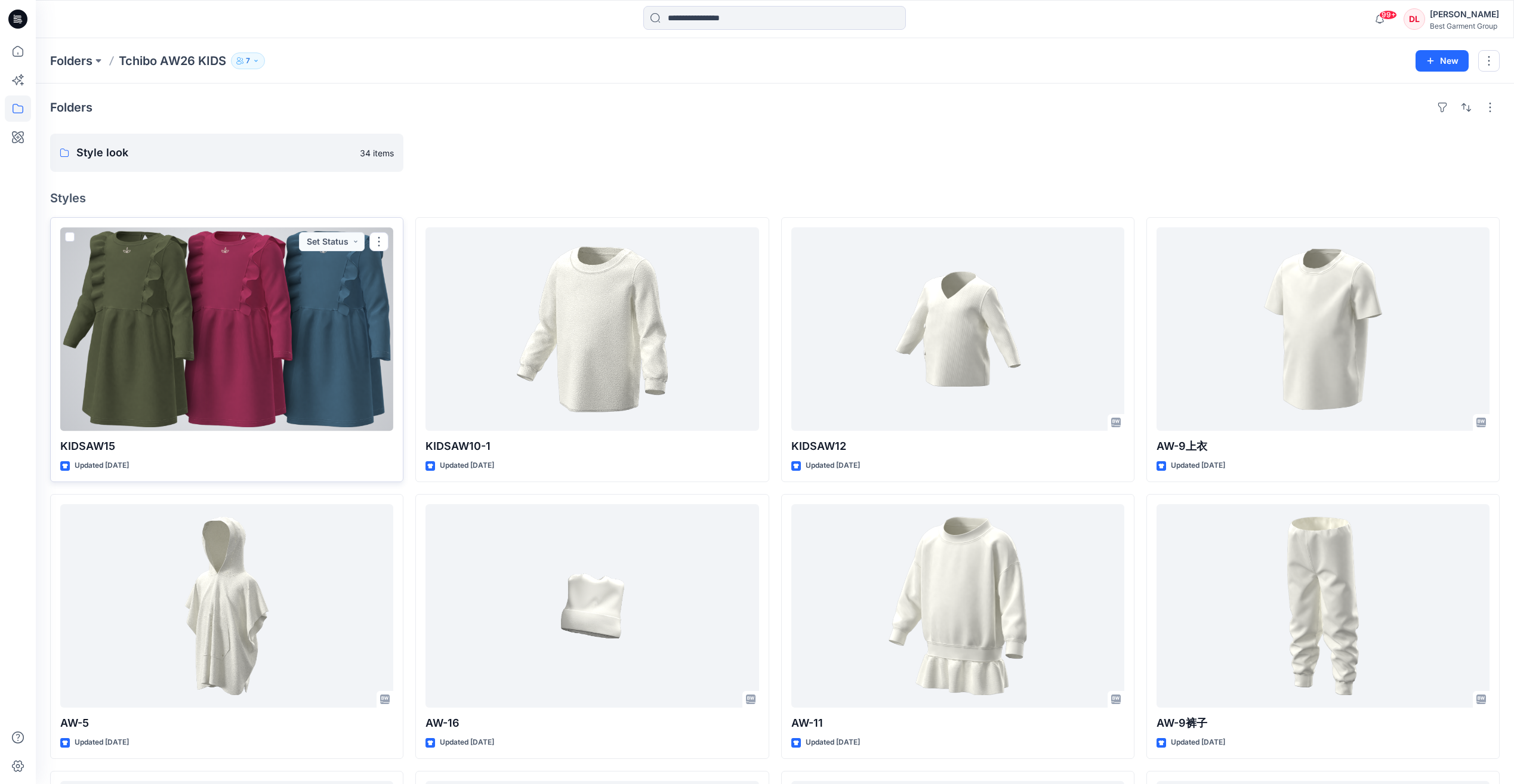
click at [284, 404] on div at bounding box center [227, 329] width 333 height 203
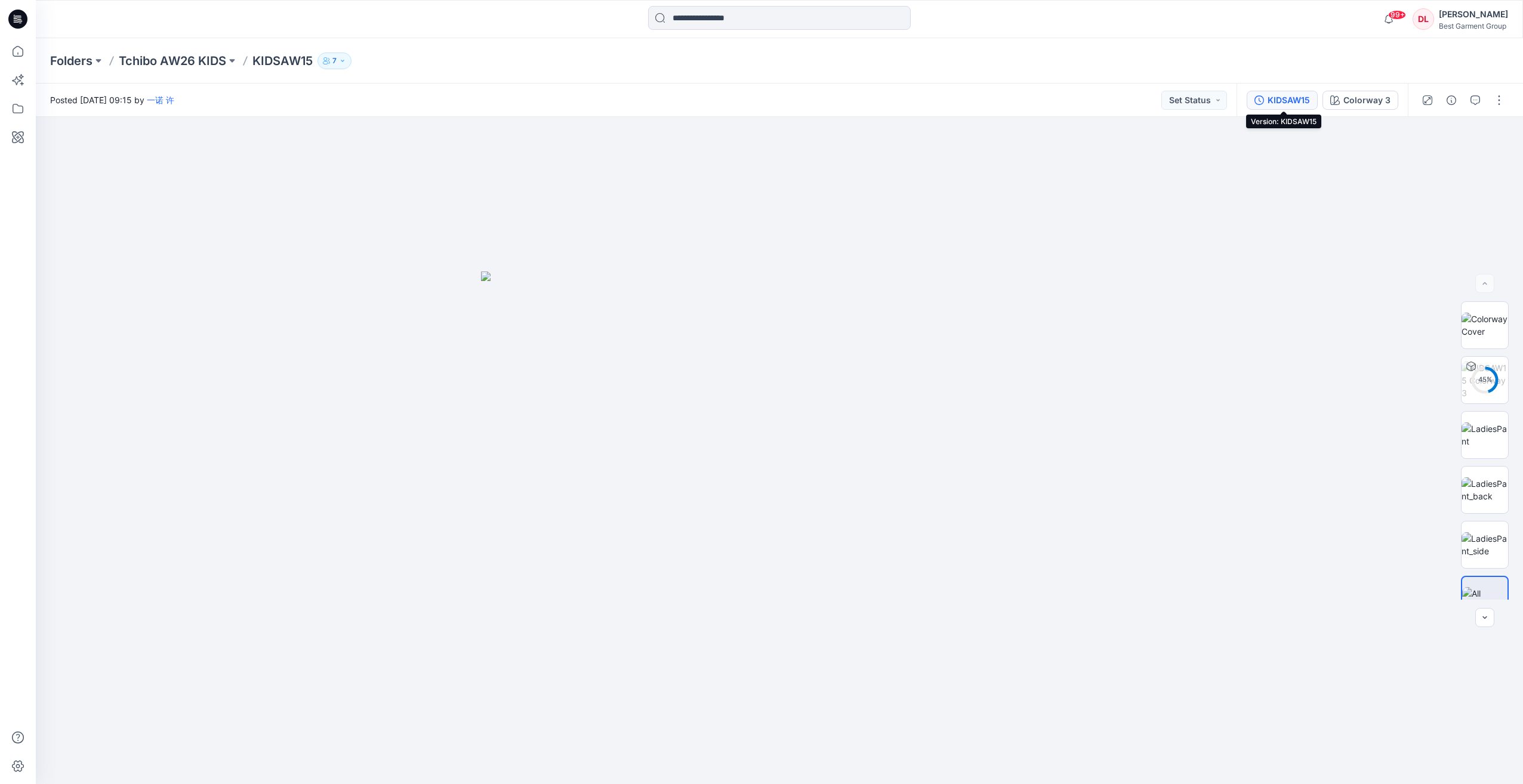
click at [1294, 103] on div "KIDSAW15" at bounding box center [1288, 100] width 42 height 13
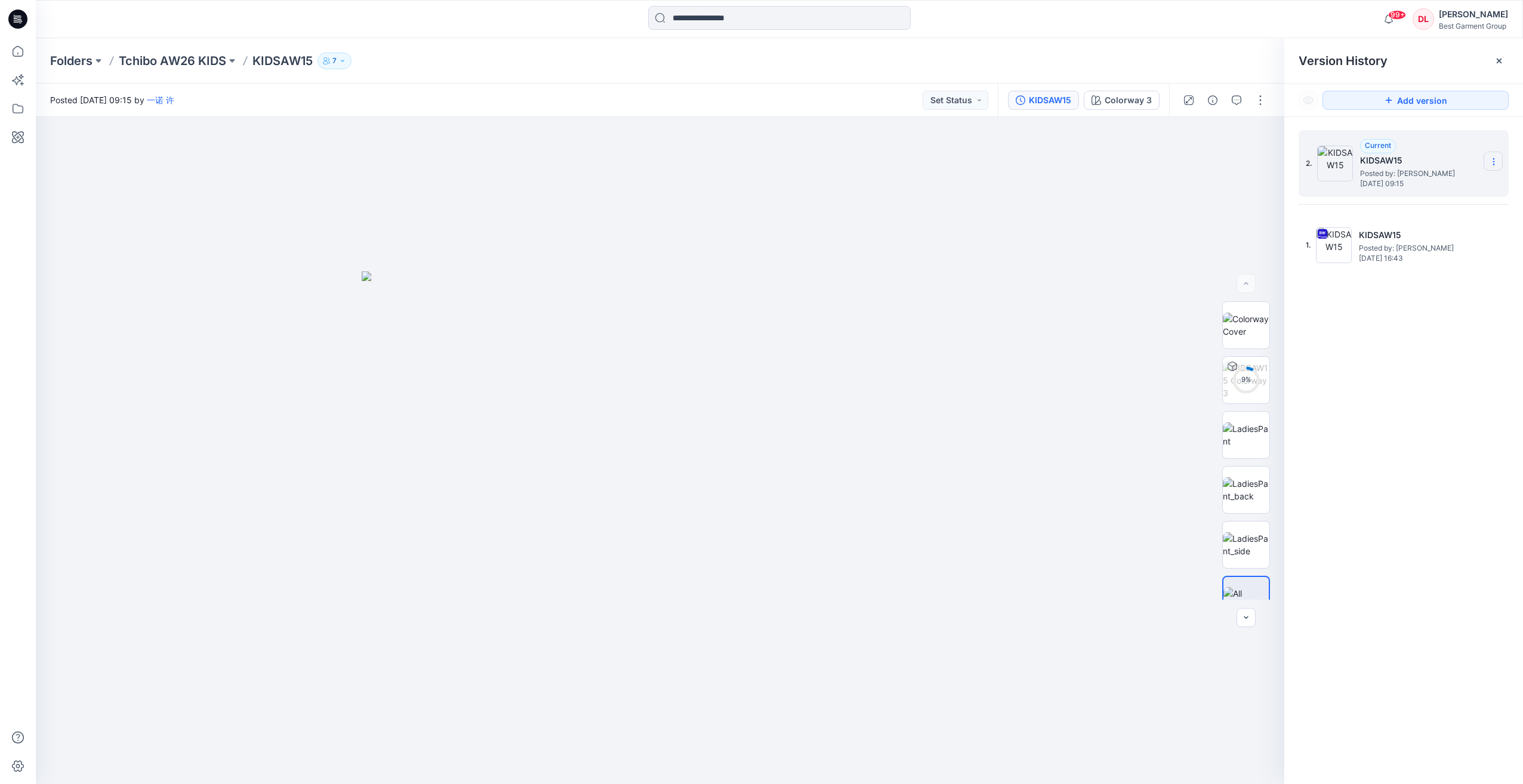
click at [1490, 163] on icon at bounding box center [1493, 161] width 10 height 10
click at [1472, 268] on div "1. KIDSAW15 Posted by: 一诺 许 [DATE] 16:43" at bounding box center [1395, 245] width 179 height 57
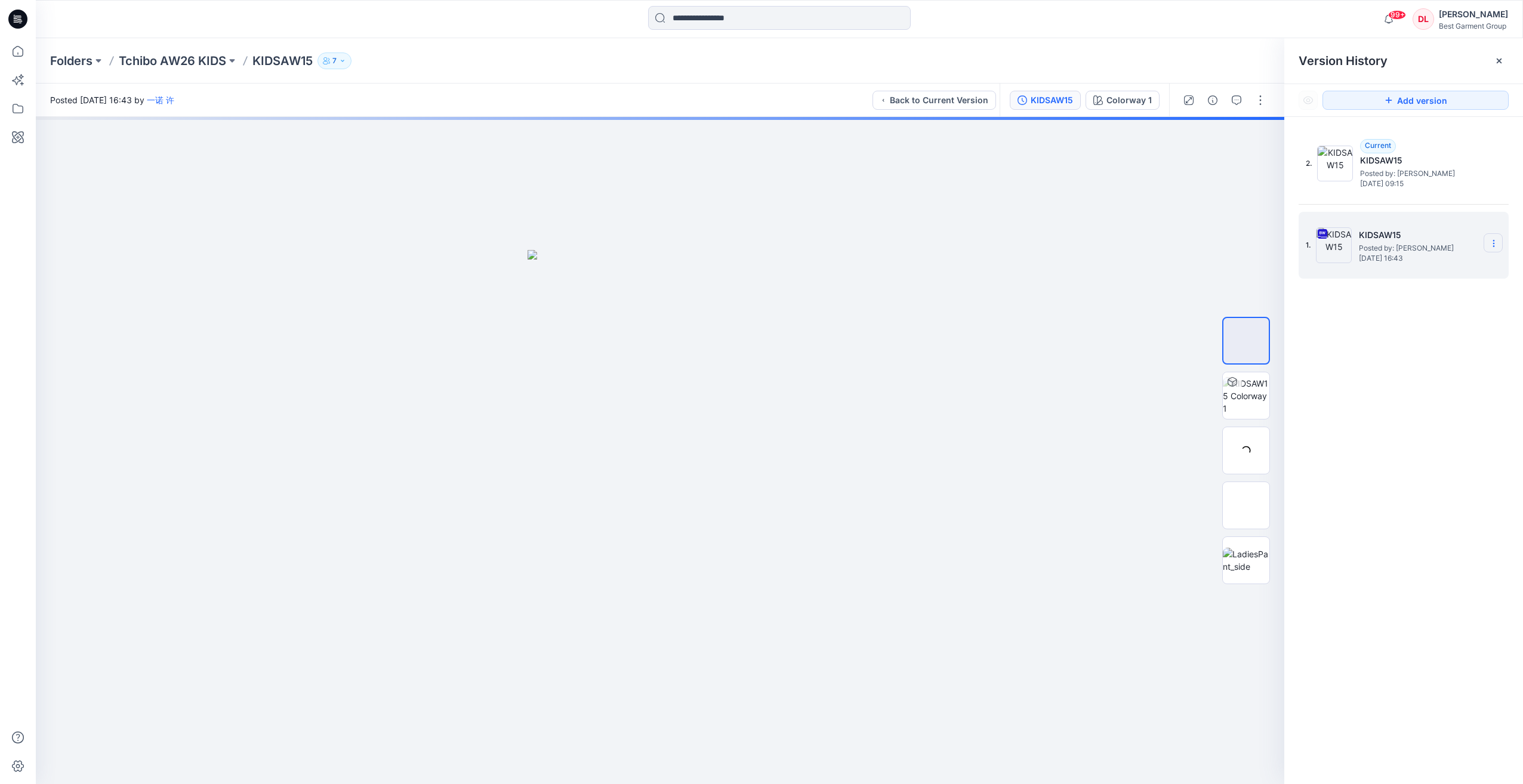
click at [1492, 245] on icon at bounding box center [1493, 243] width 10 height 10
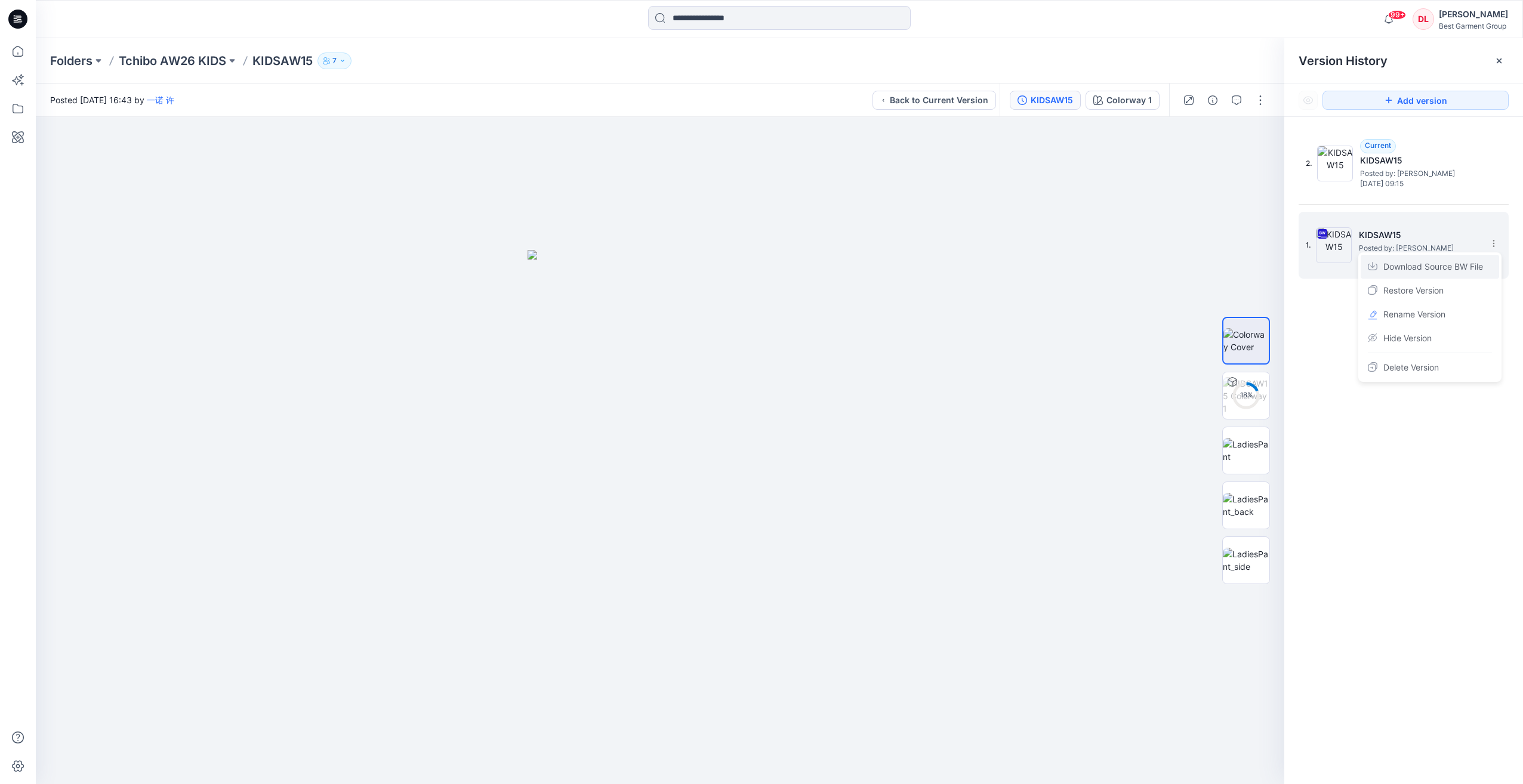
click at [1467, 265] on span "Download Source BW File" at bounding box center [1432, 266] width 100 height 14
